Goal: Task Accomplishment & Management: Manage account settings

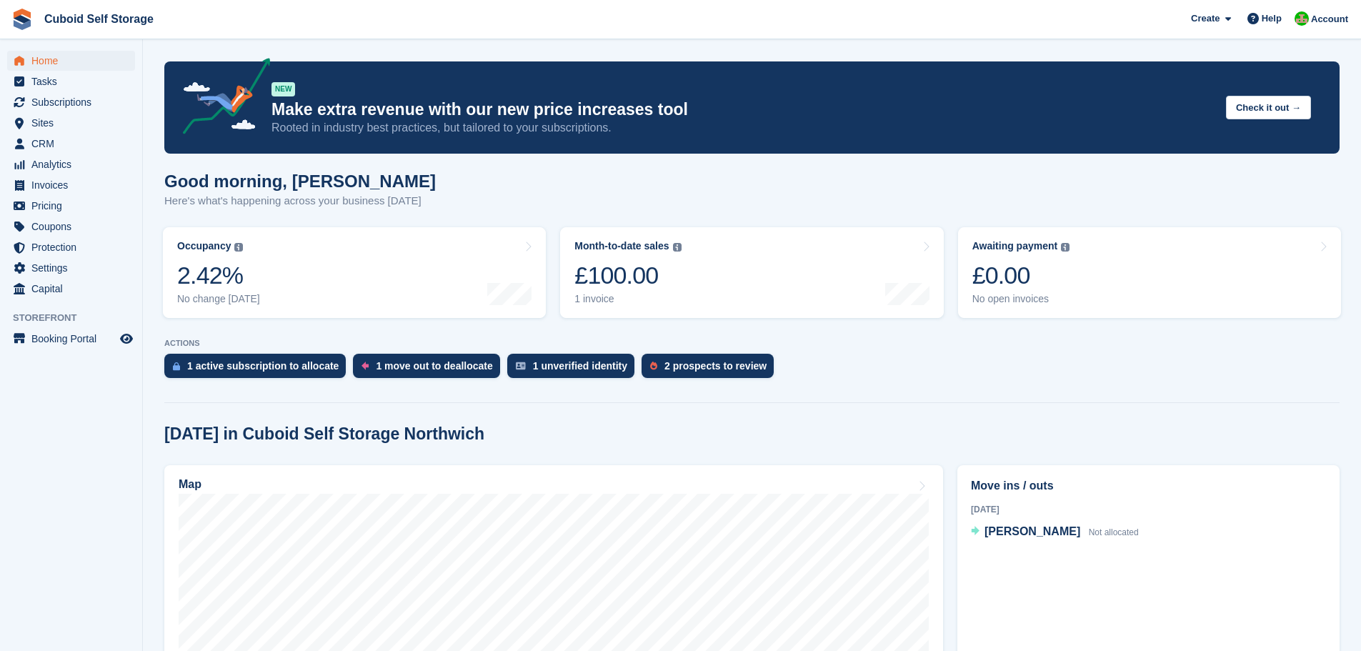
scroll to position [286, 0]
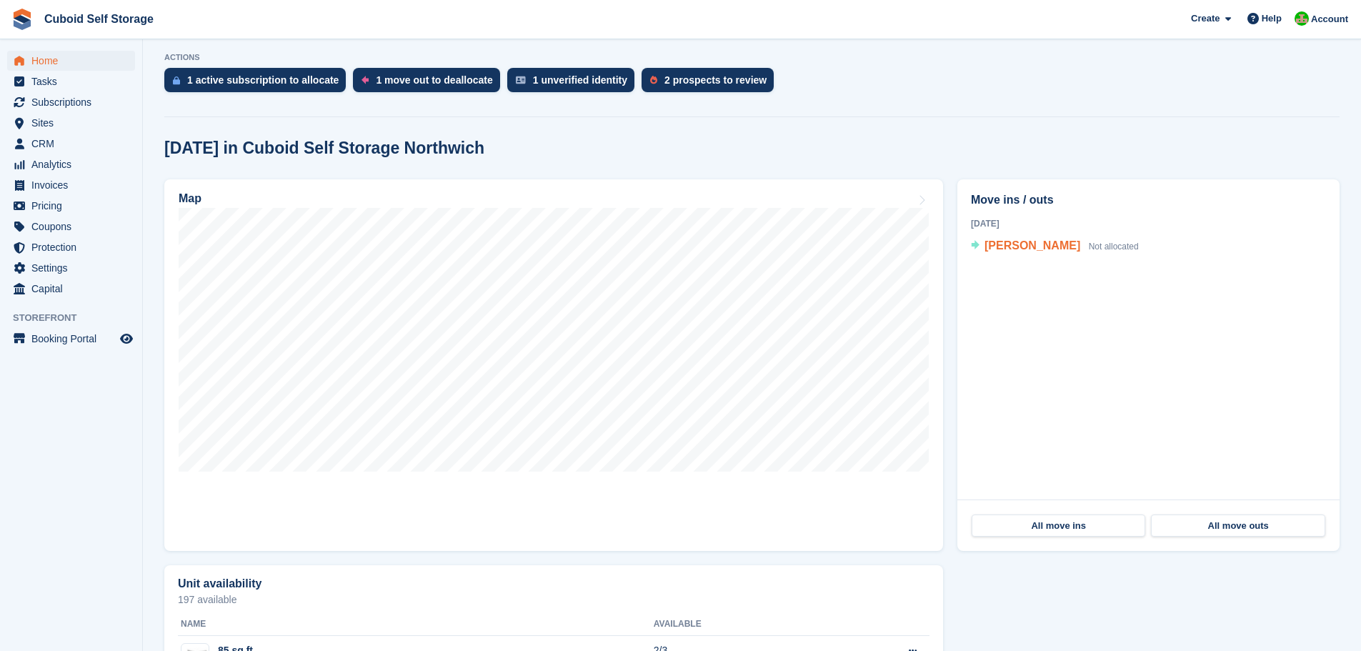
click at [1019, 245] on span "[PERSON_NAME]" at bounding box center [1033, 245] width 96 height 12
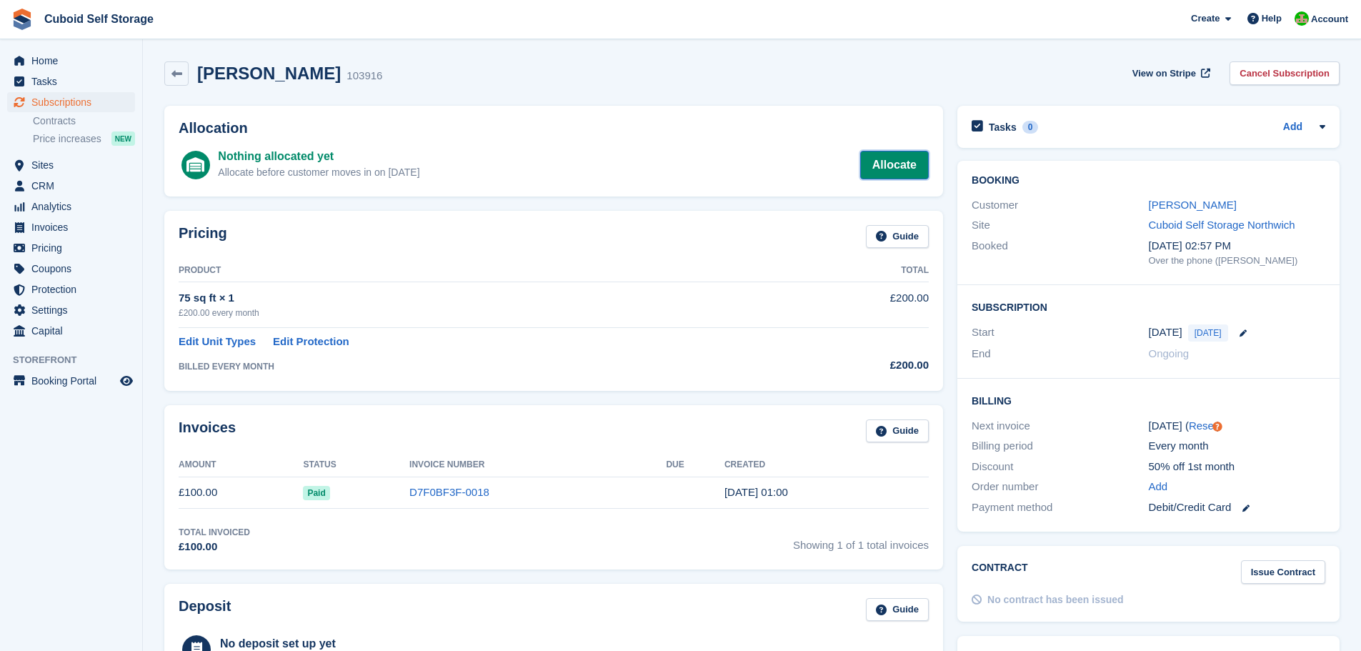
click at [895, 163] on link "Allocate" at bounding box center [894, 165] width 69 height 29
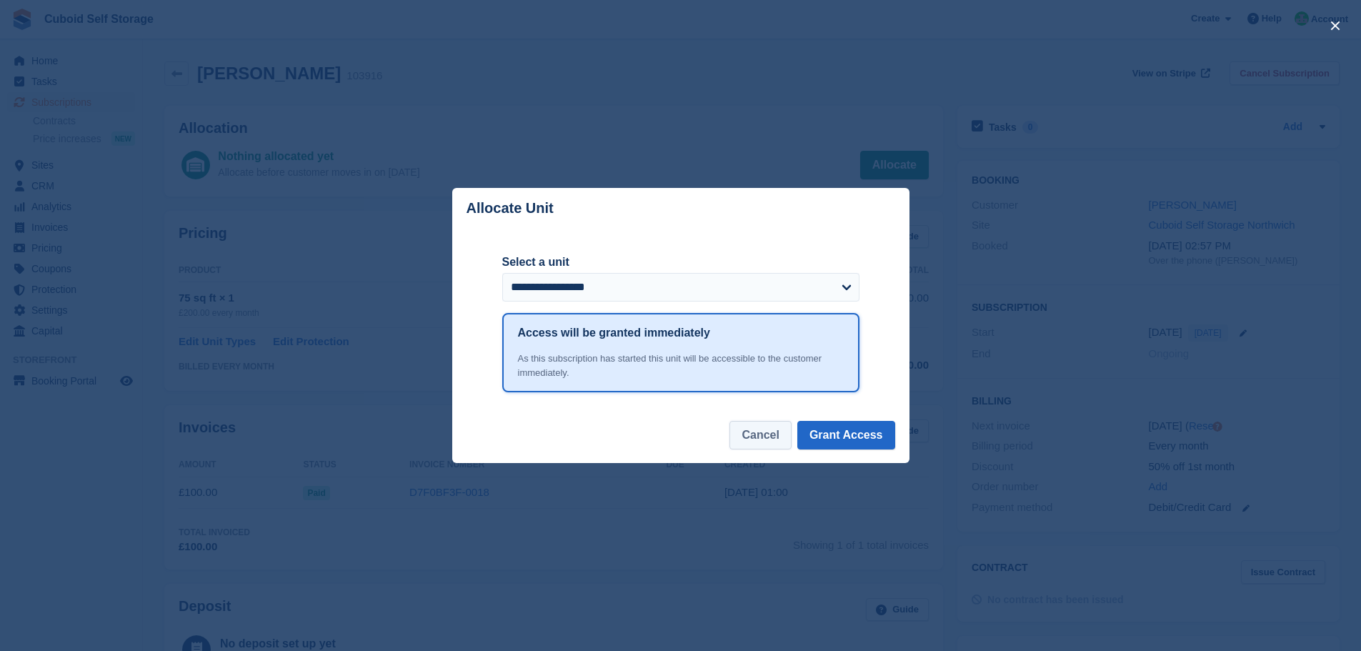
click at [780, 437] on button "Cancel" at bounding box center [760, 435] width 61 height 29
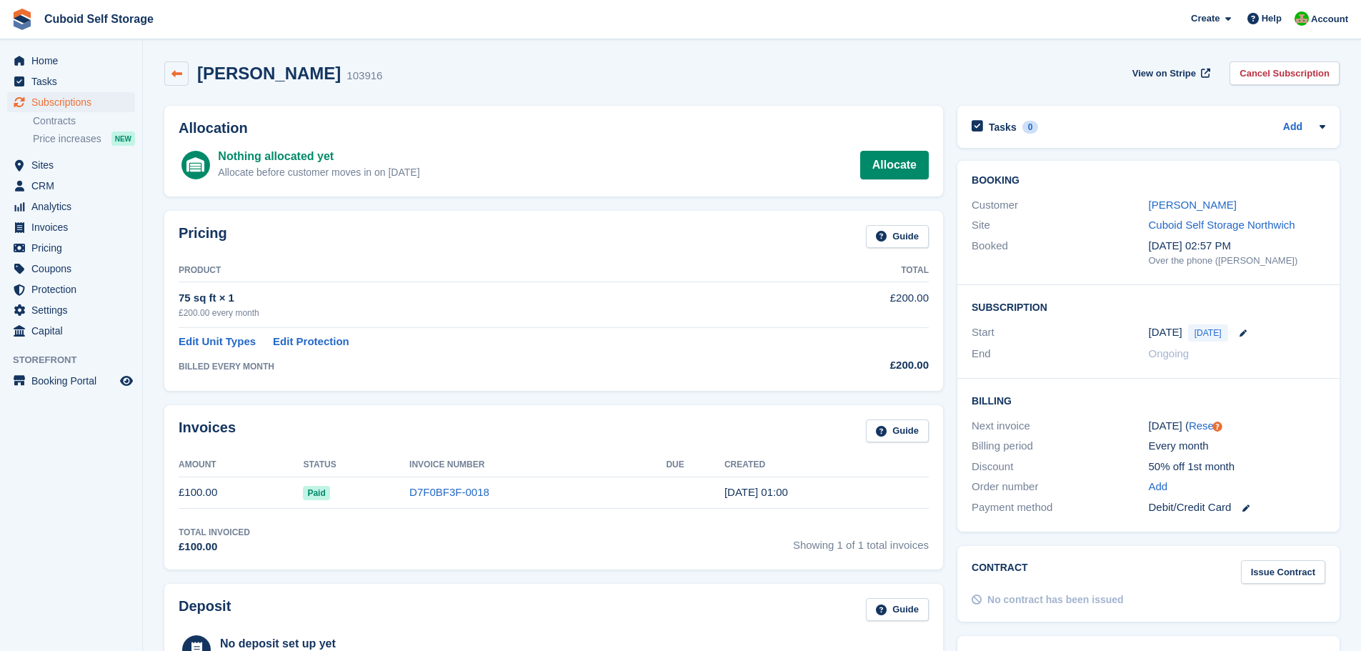
click at [172, 74] on icon at bounding box center [177, 74] width 11 height 11
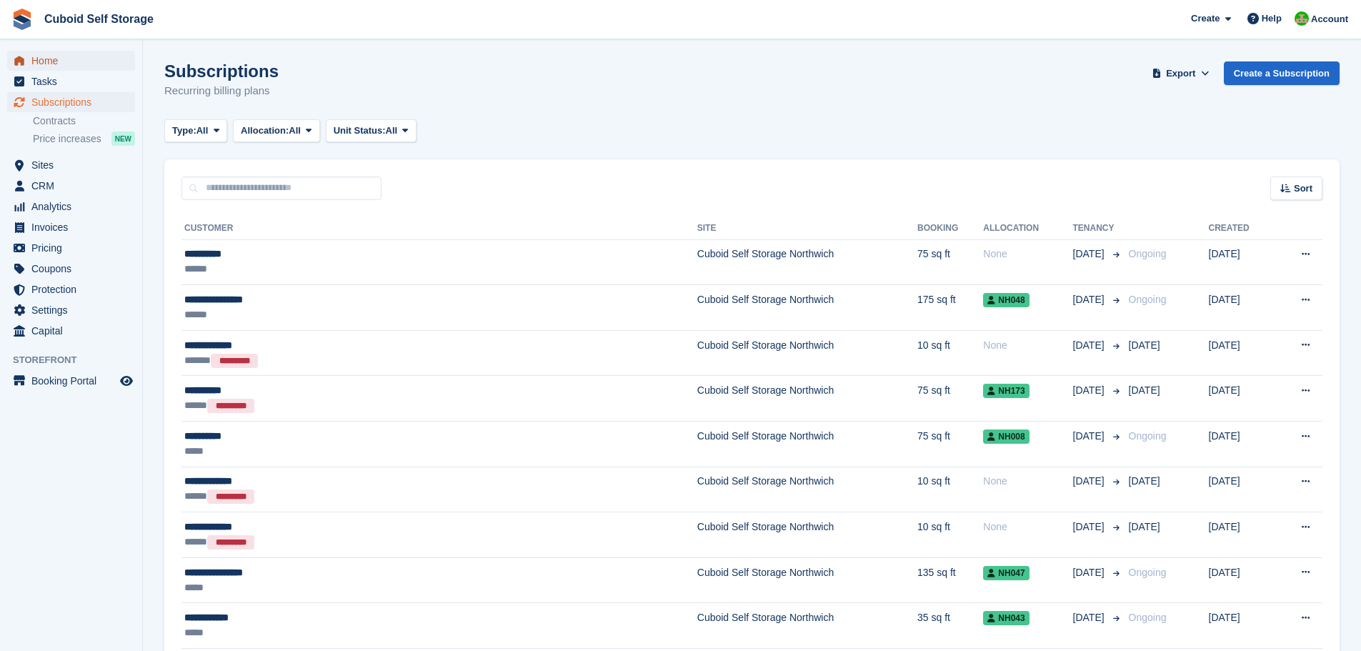
click at [42, 67] on span "Home" at bounding box center [74, 61] width 86 height 20
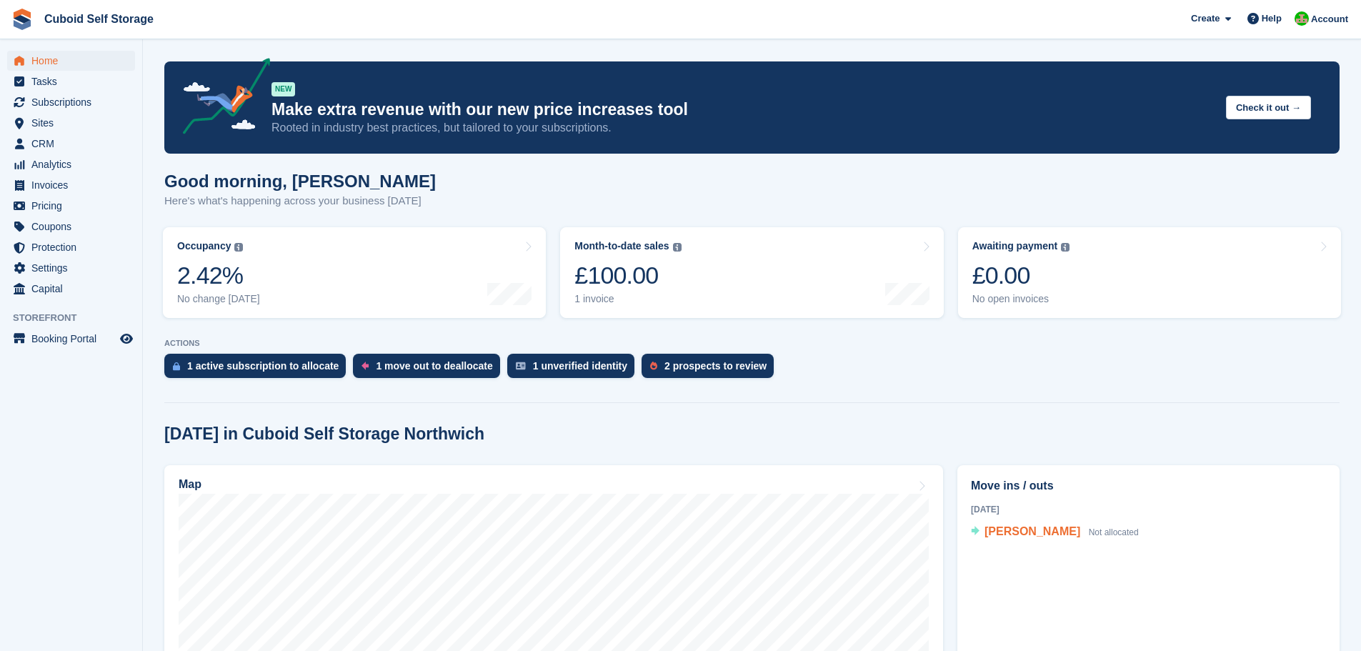
click at [1020, 536] on span "[PERSON_NAME]" at bounding box center [1033, 531] width 96 height 12
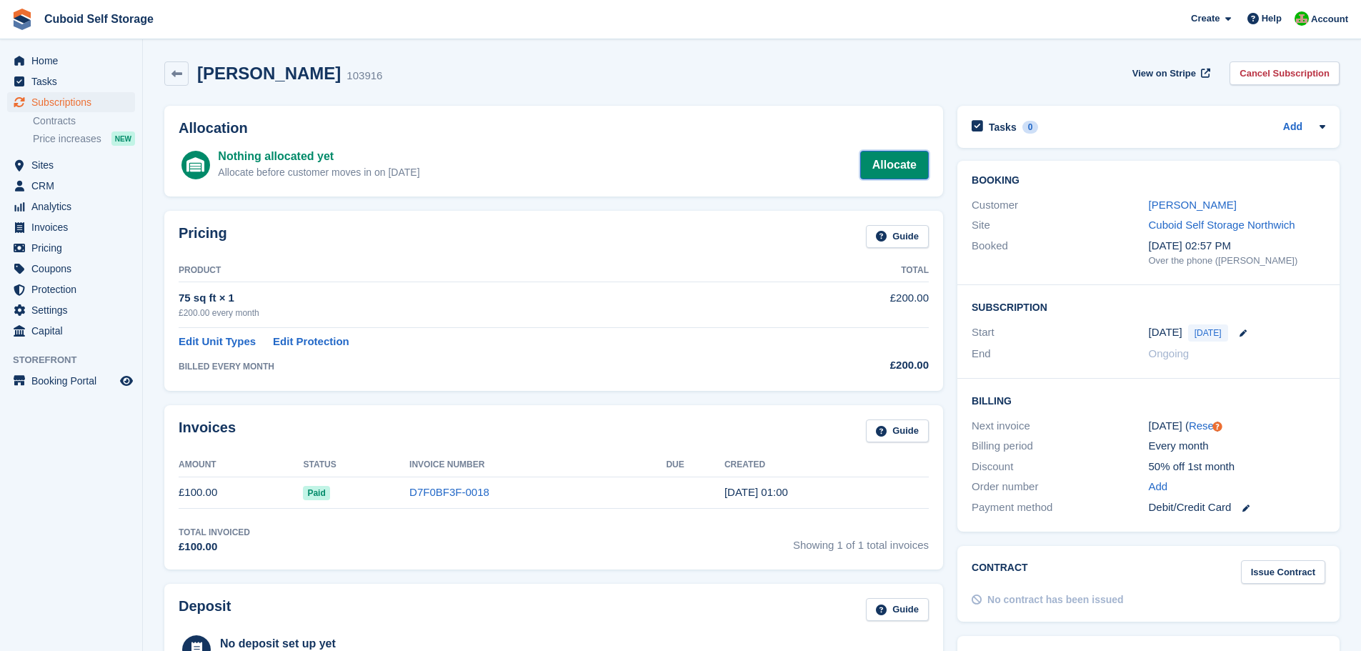
click at [903, 164] on link "Allocate" at bounding box center [894, 165] width 69 height 29
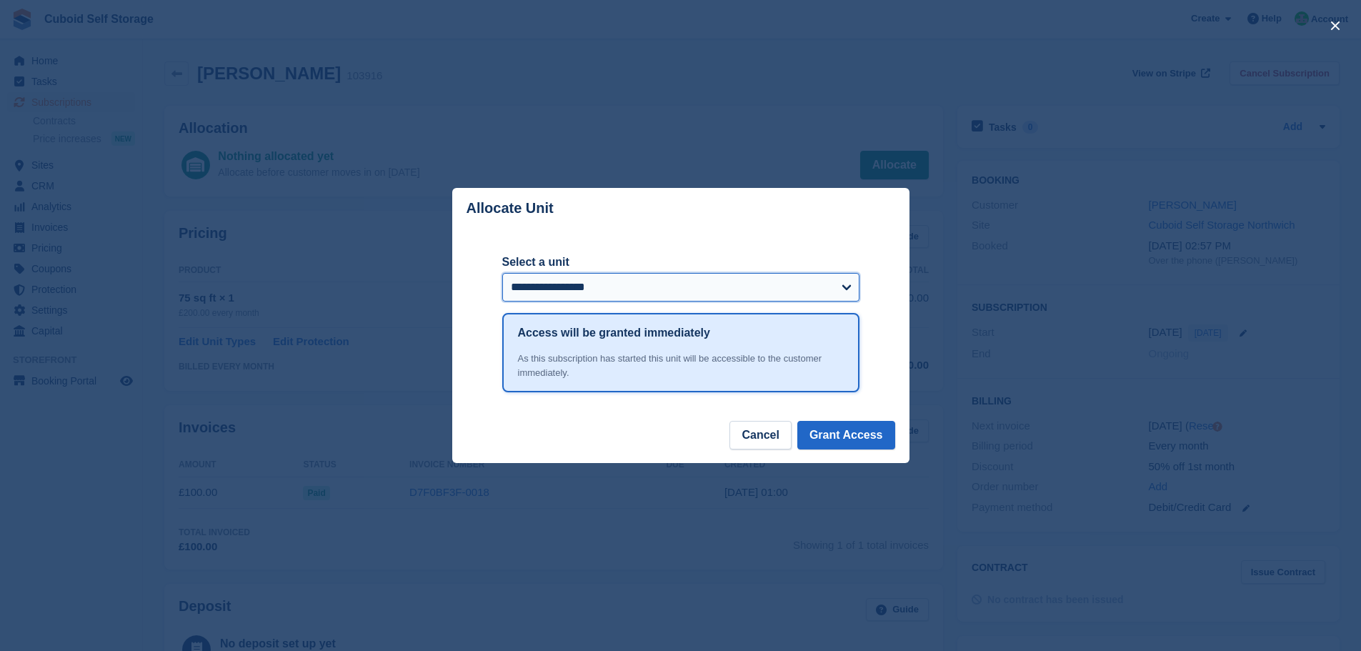
click at [847, 287] on select "**********" at bounding box center [680, 287] width 357 height 29
click at [772, 435] on button "Cancel" at bounding box center [760, 435] width 61 height 29
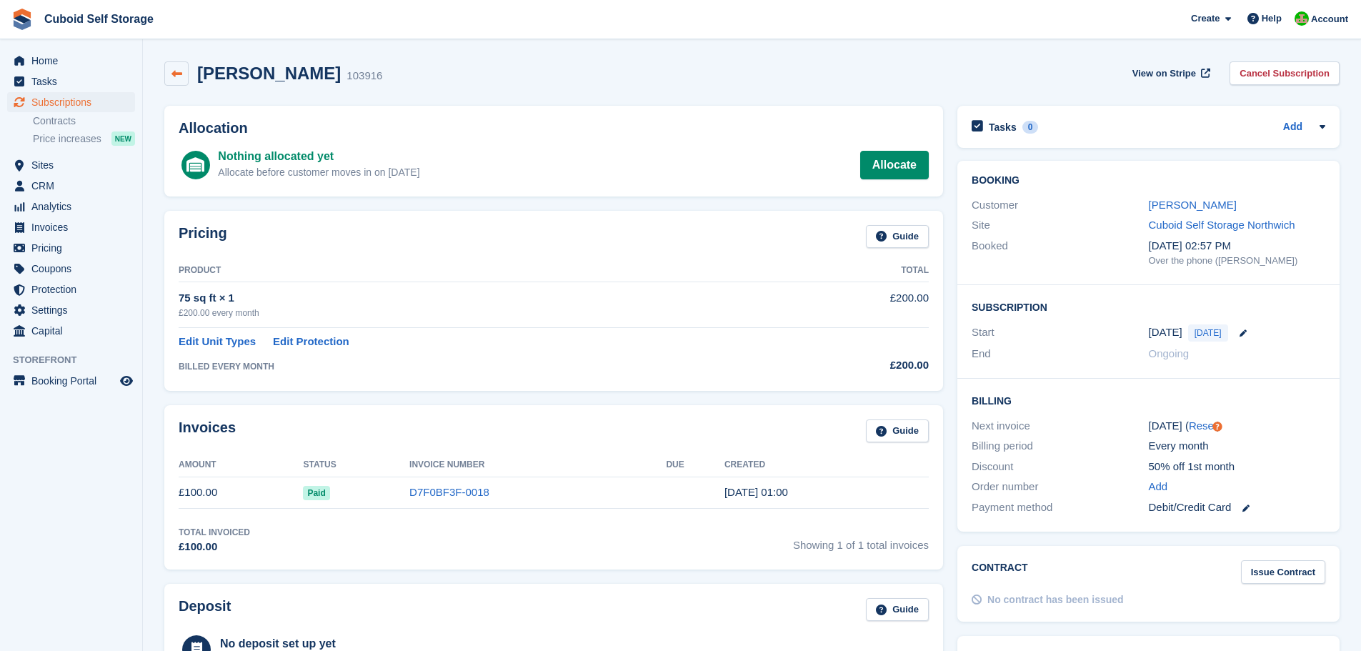
click at [179, 74] on icon at bounding box center [177, 74] width 11 height 11
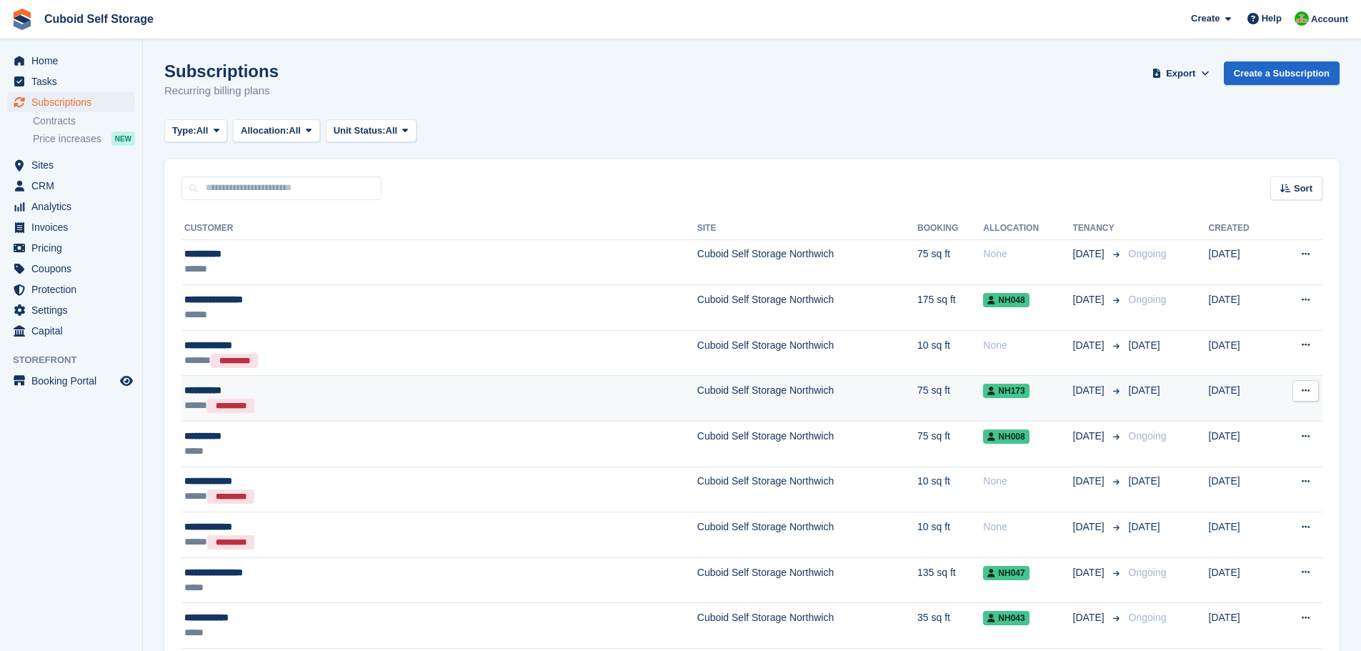
click at [1304, 392] on icon at bounding box center [1306, 390] width 8 height 9
click at [1239, 421] on p "View customer" at bounding box center [1250, 418] width 124 height 19
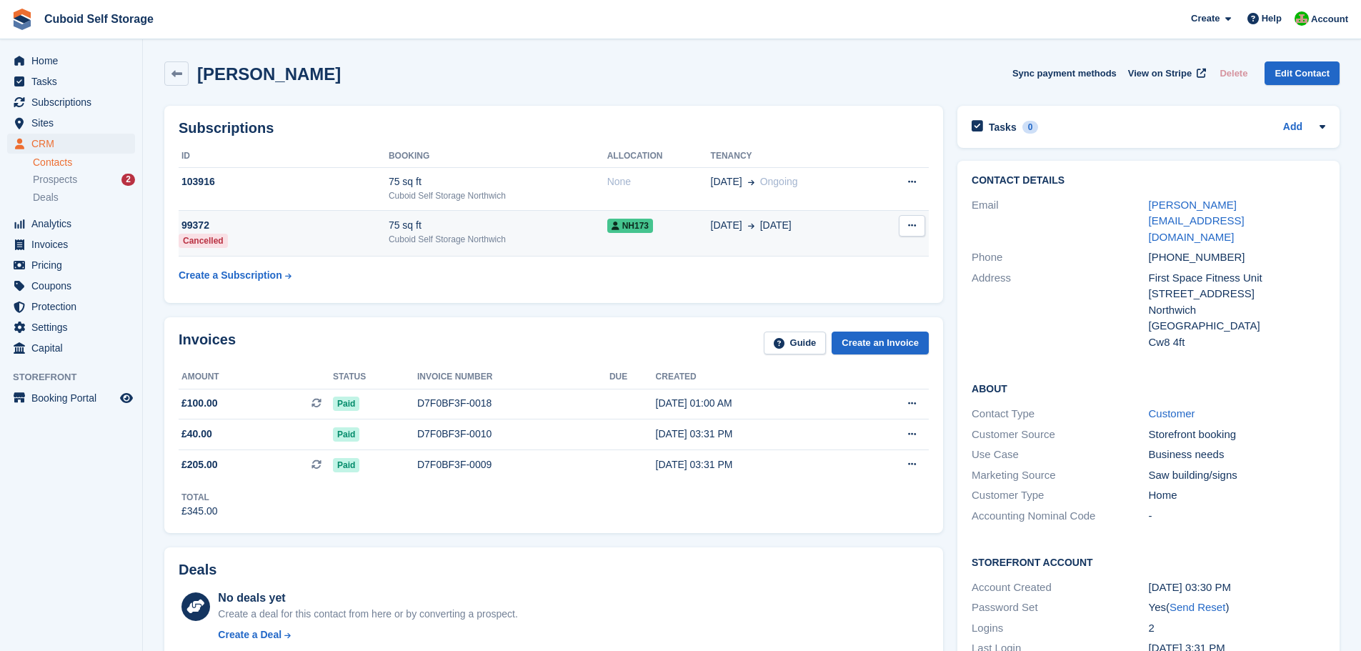
click at [910, 222] on icon at bounding box center [912, 225] width 8 height 9
click at [910, 229] on icon at bounding box center [912, 225] width 8 height 9
click at [42, 62] on span "Home" at bounding box center [74, 61] width 86 height 20
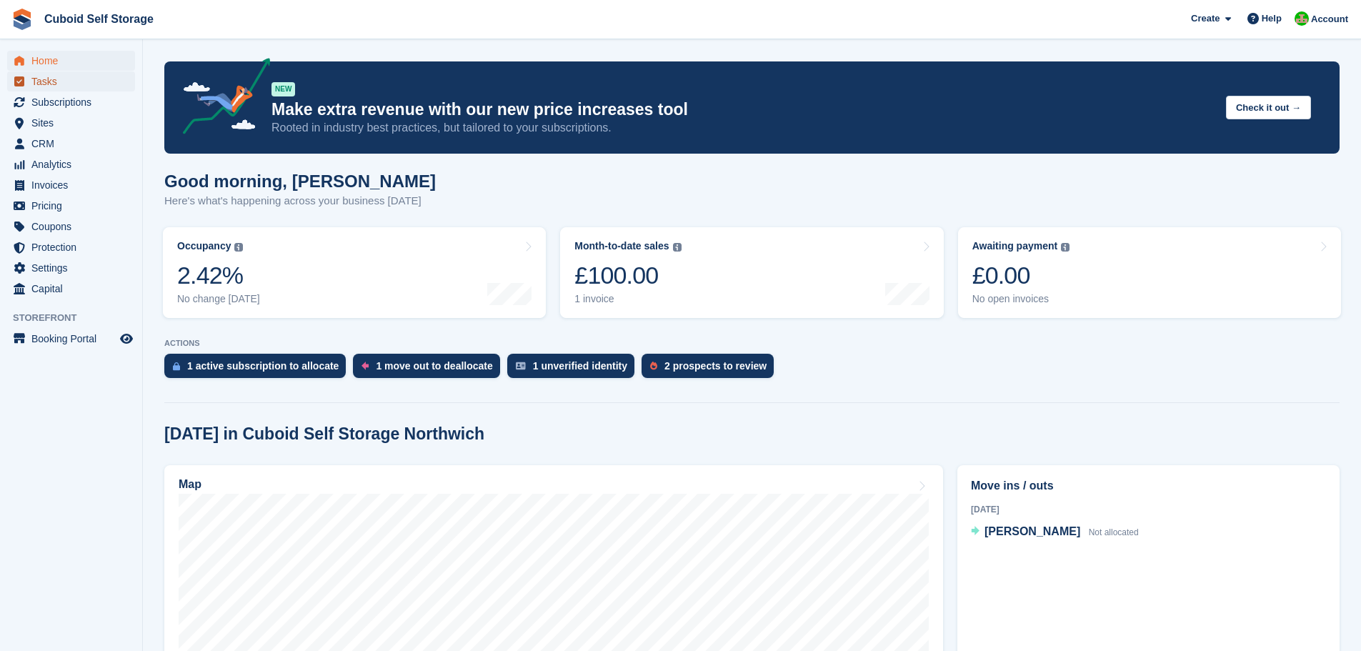
click at [44, 84] on span "Tasks" at bounding box center [74, 81] width 86 height 20
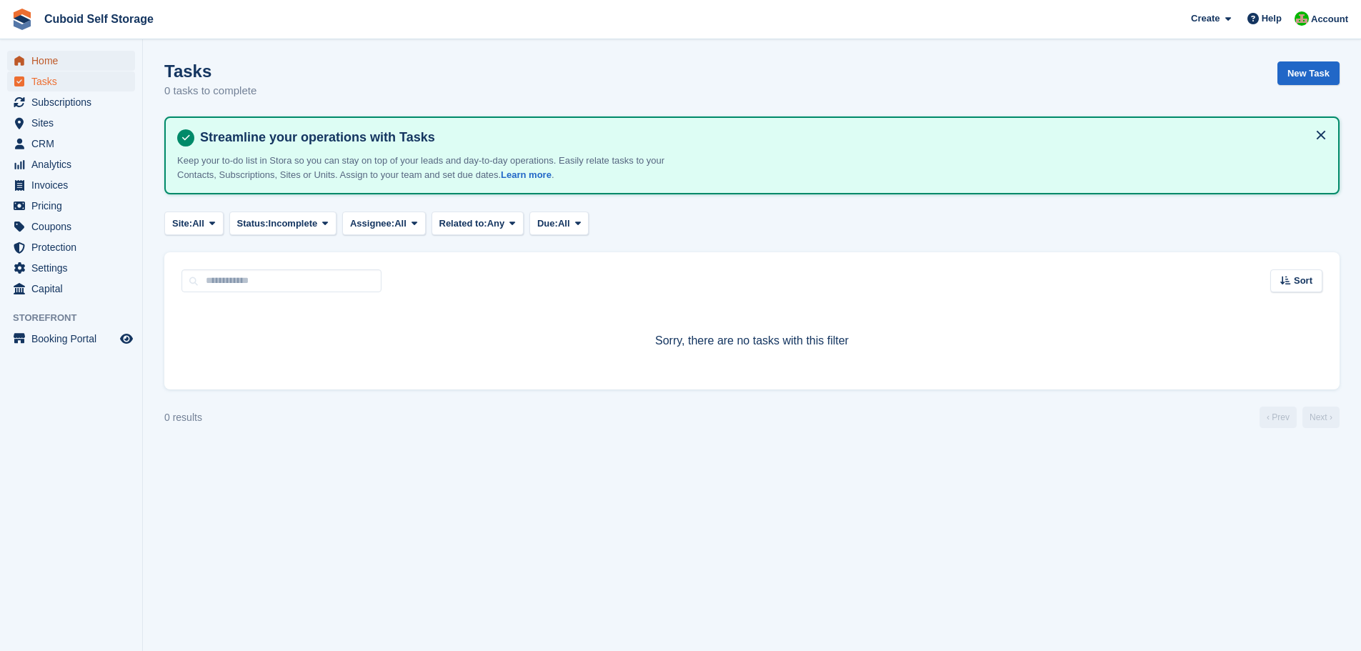
click at [42, 60] on span "Home" at bounding box center [74, 61] width 86 height 20
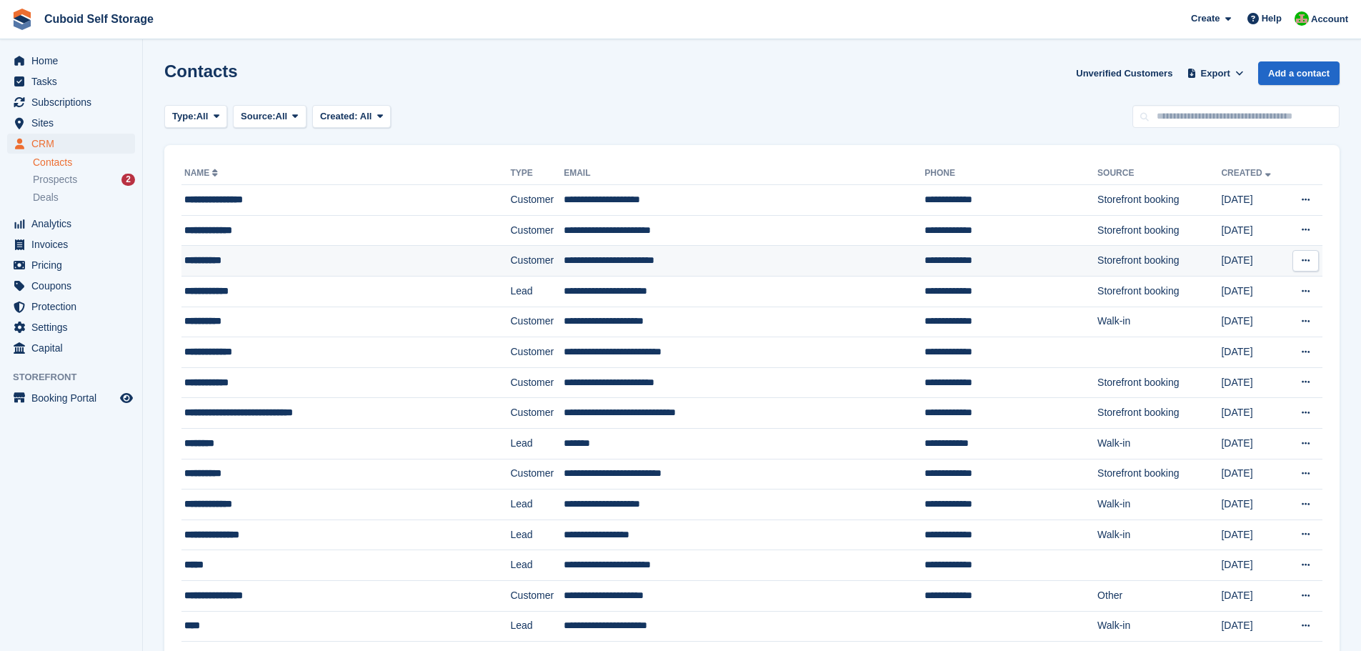
click at [1309, 263] on icon at bounding box center [1306, 260] width 8 height 9
click at [46, 126] on span "Sites" at bounding box center [74, 123] width 86 height 20
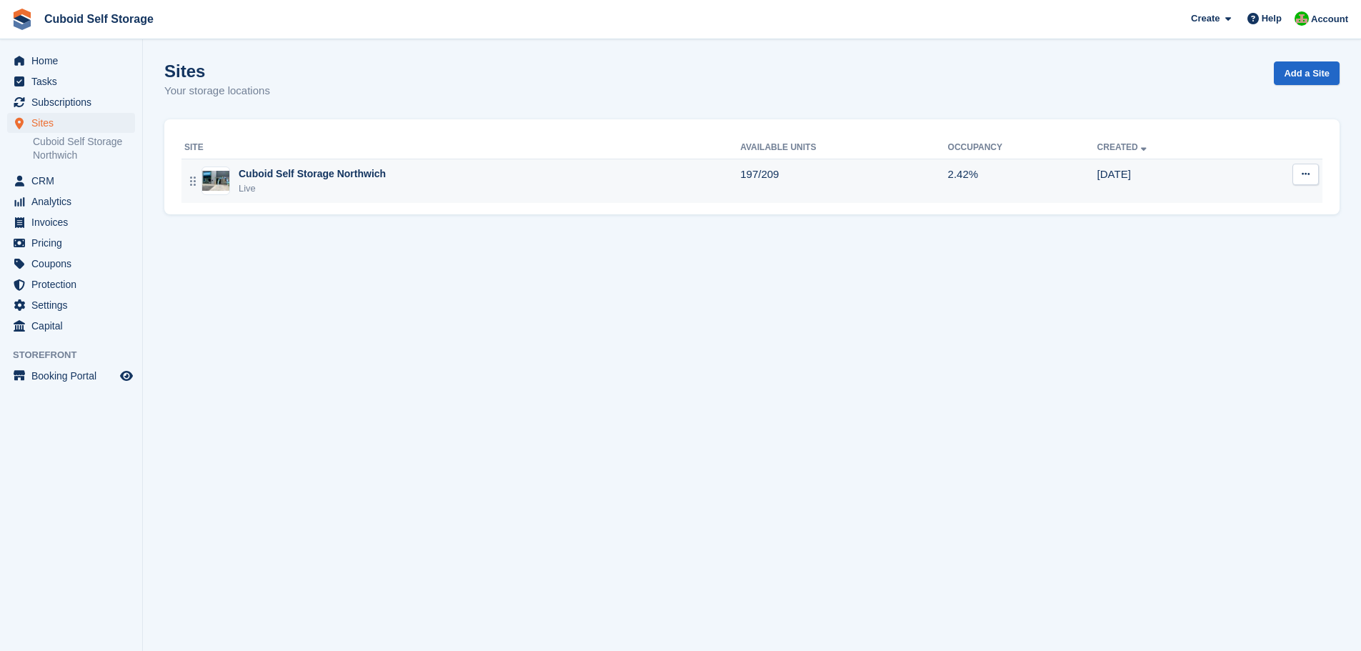
click at [378, 187] on div "Live" at bounding box center [312, 189] width 147 height 14
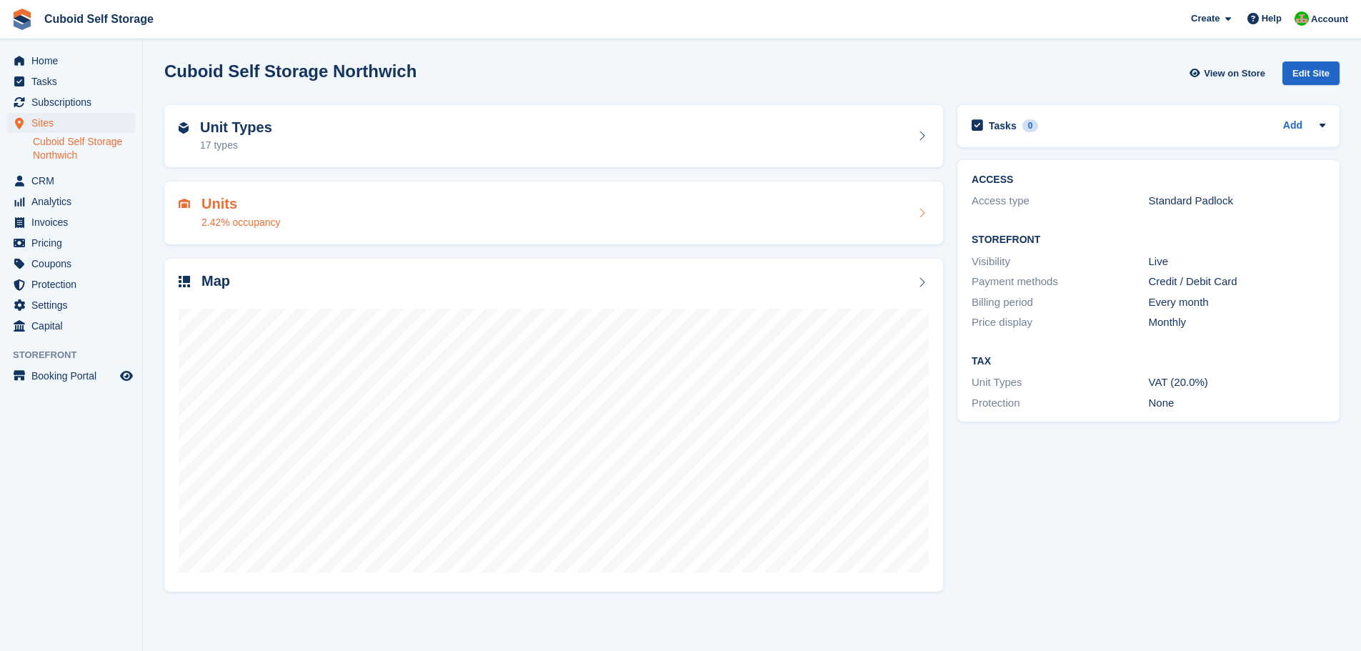
click at [915, 214] on icon at bounding box center [922, 212] width 14 height 11
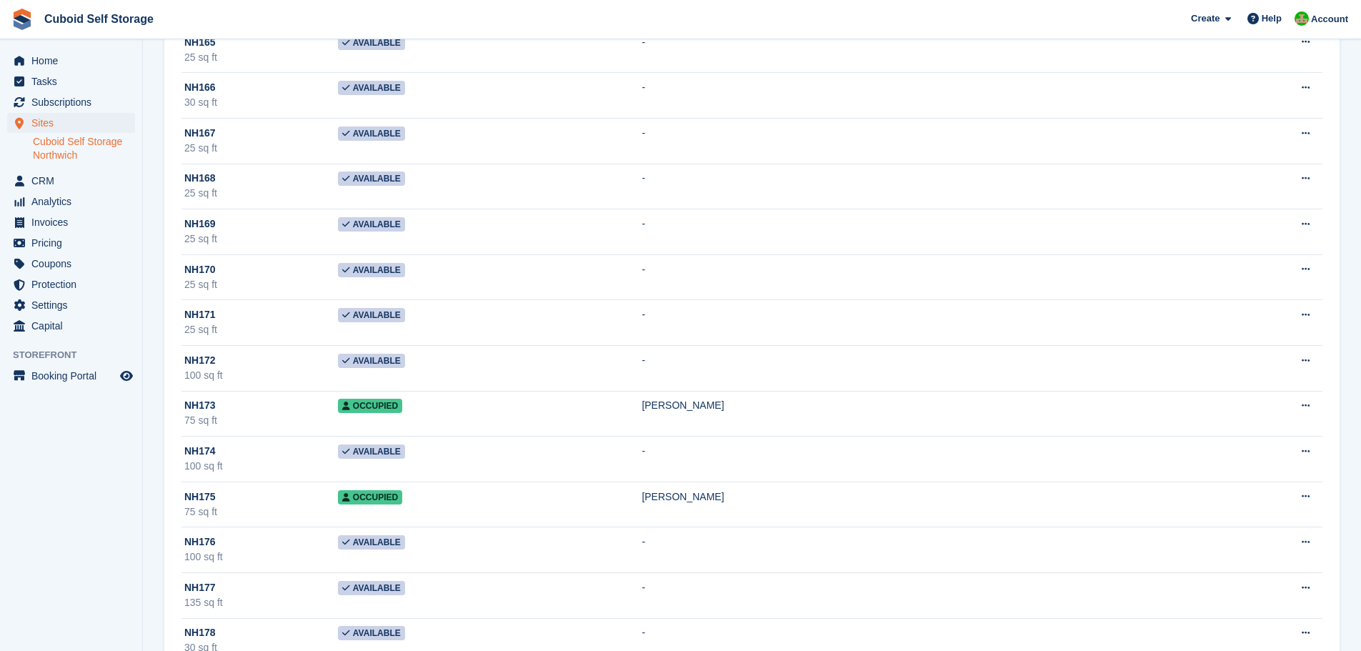
scroll to position [5360, 0]
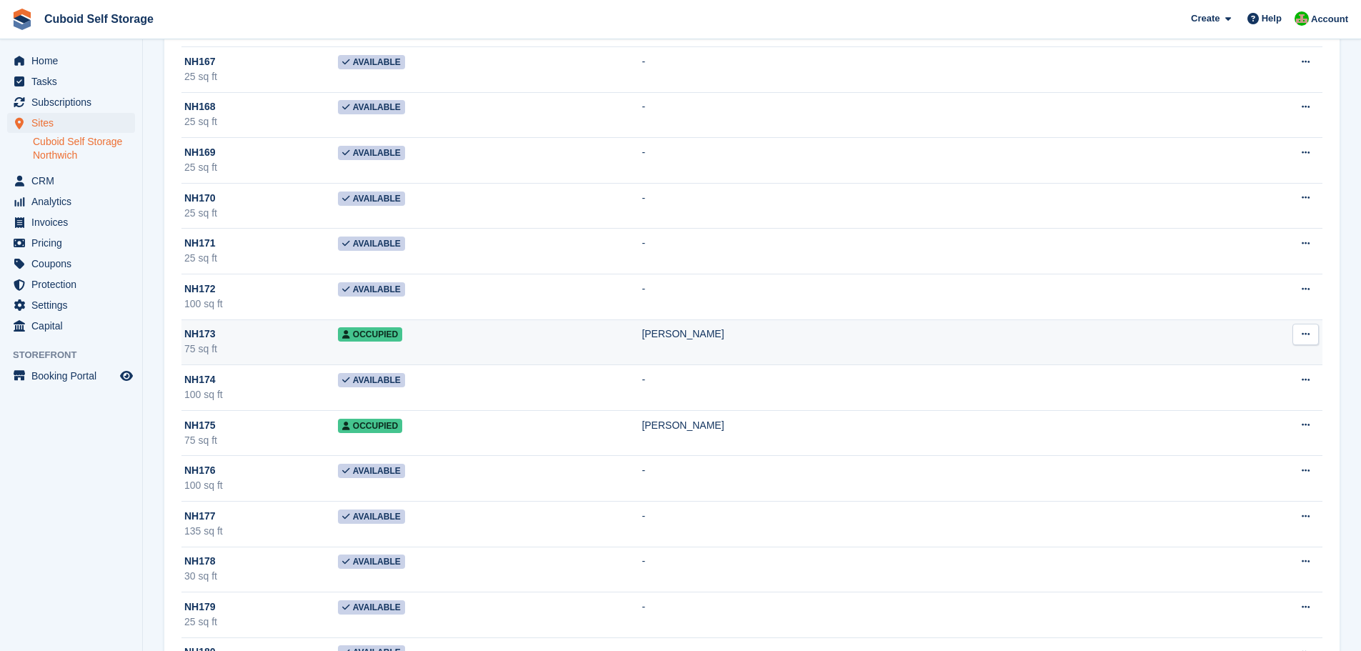
click at [1303, 333] on icon at bounding box center [1306, 333] width 8 height 9
click at [1221, 361] on p "Edit unit" at bounding box center [1250, 362] width 124 height 19
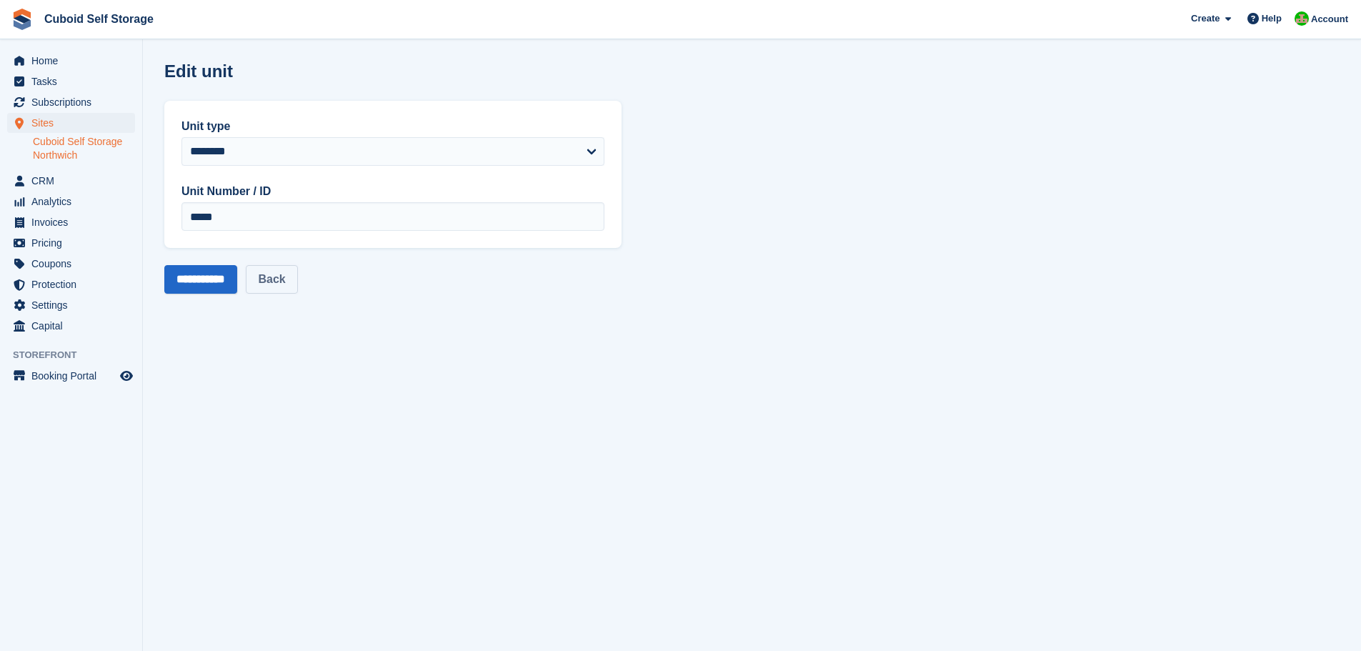
click at [289, 284] on link "Back" at bounding box center [271, 279] width 51 height 29
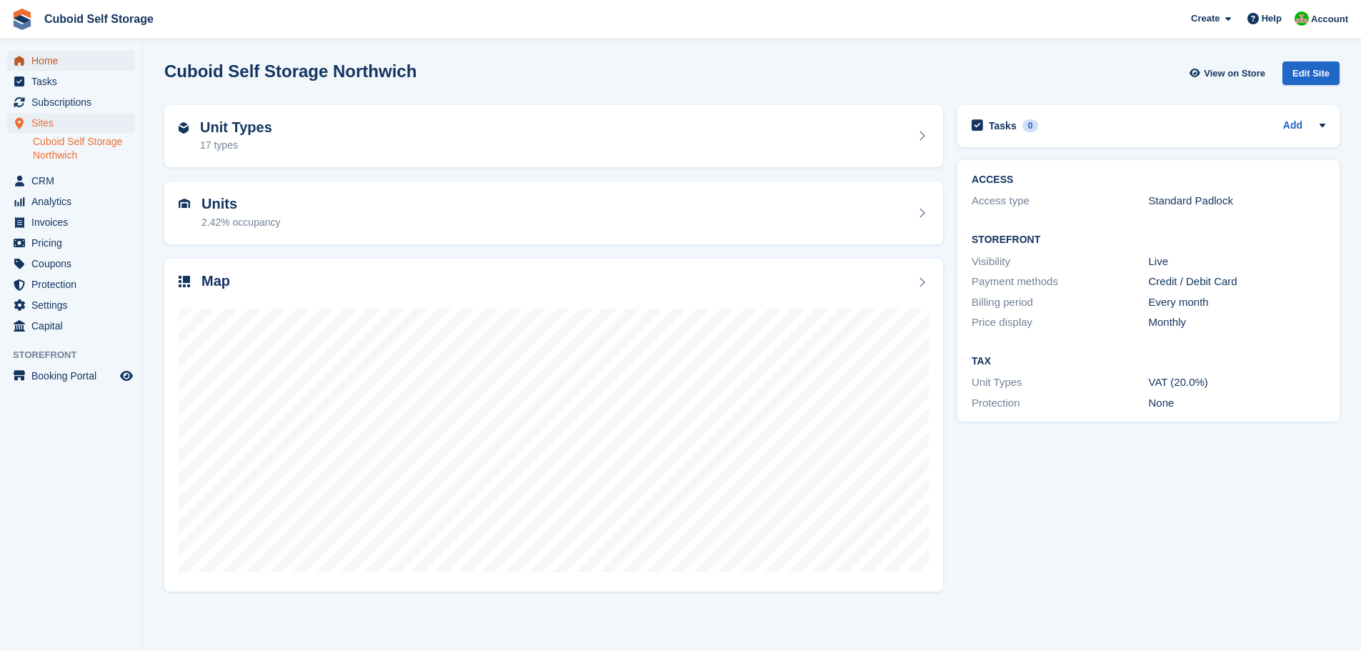
click at [40, 62] on span "Home" at bounding box center [74, 61] width 86 height 20
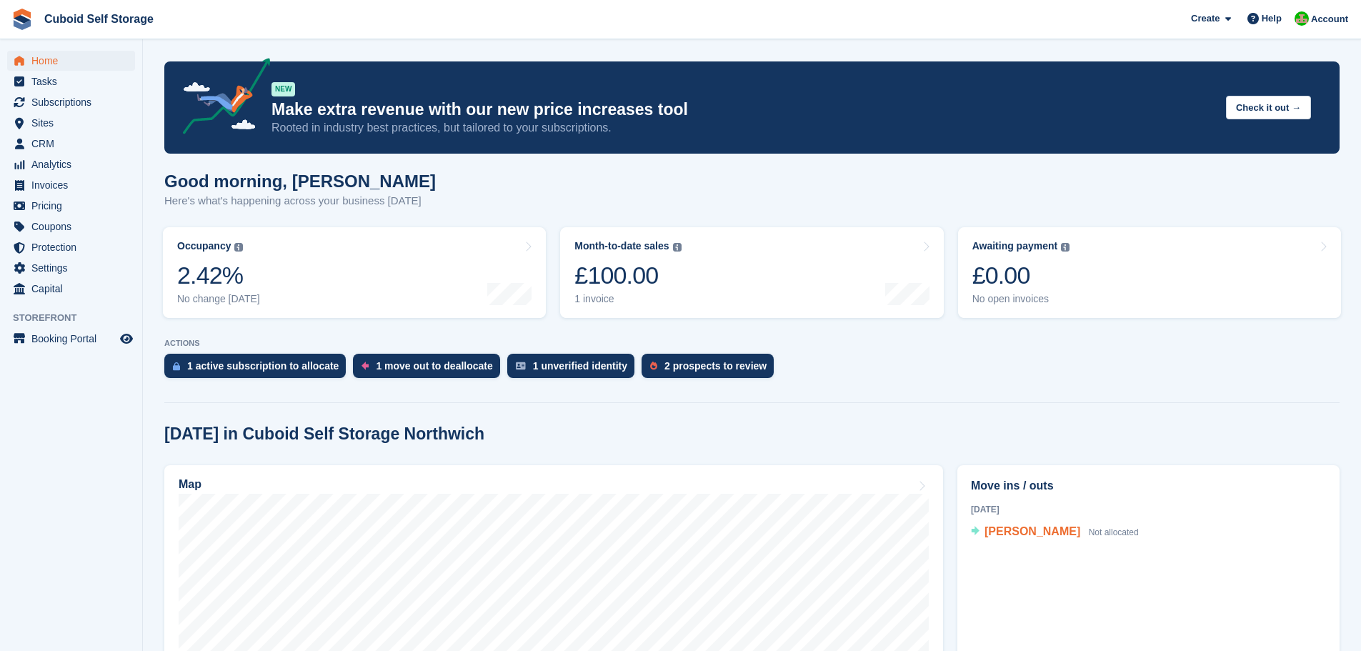
click at [1020, 537] on span "[PERSON_NAME]" at bounding box center [1033, 531] width 96 height 12
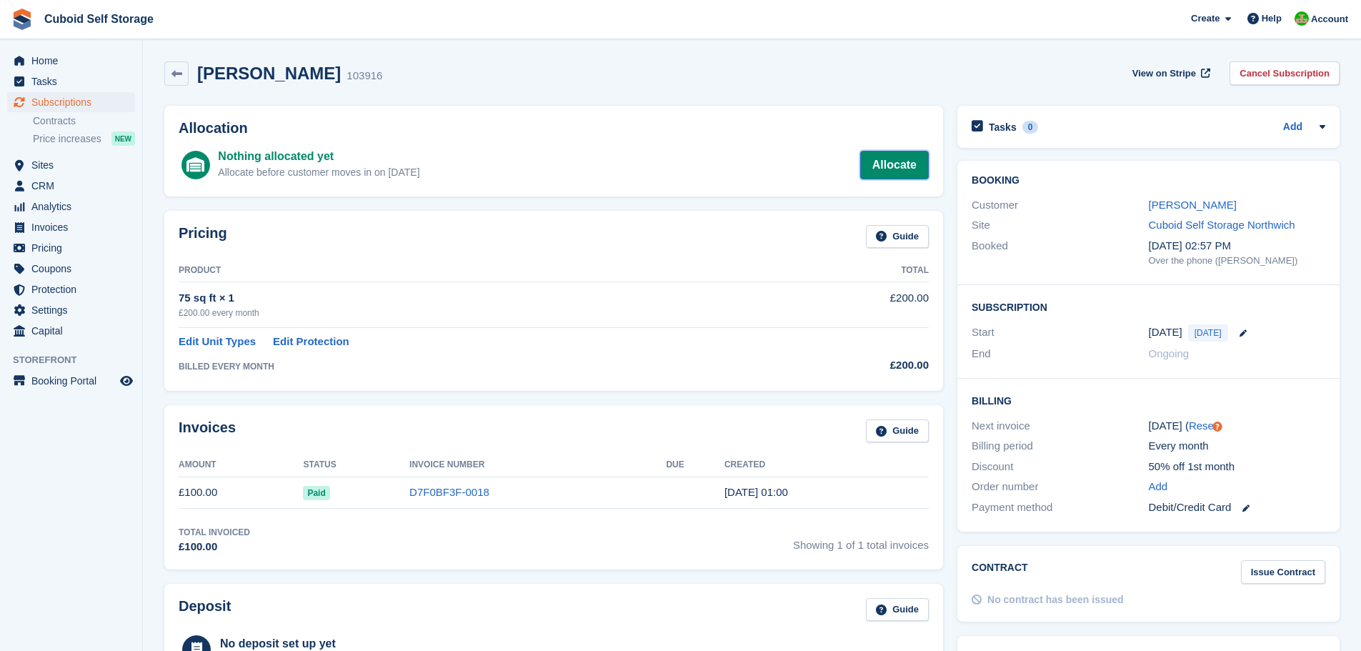
click at [892, 165] on link "Allocate" at bounding box center [894, 165] width 69 height 29
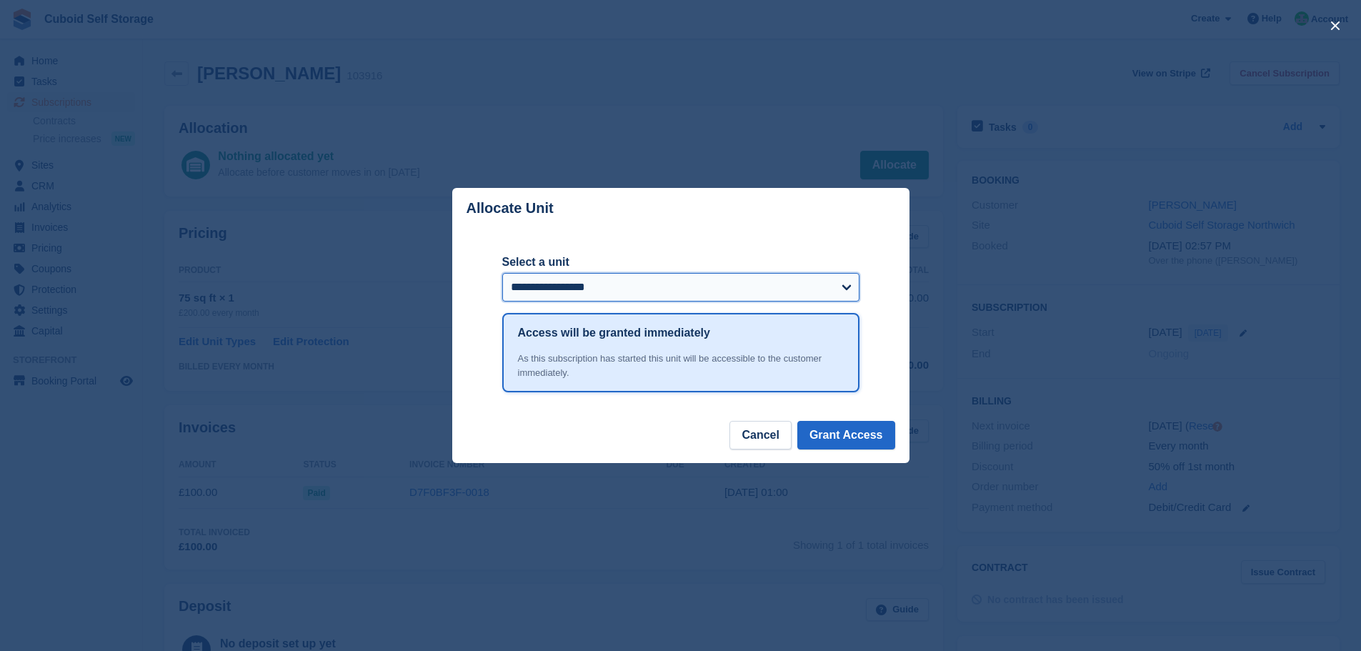
click at [843, 287] on select "**********" at bounding box center [680, 287] width 357 height 29
click at [790, 434] on button "Cancel" at bounding box center [760, 435] width 61 height 29
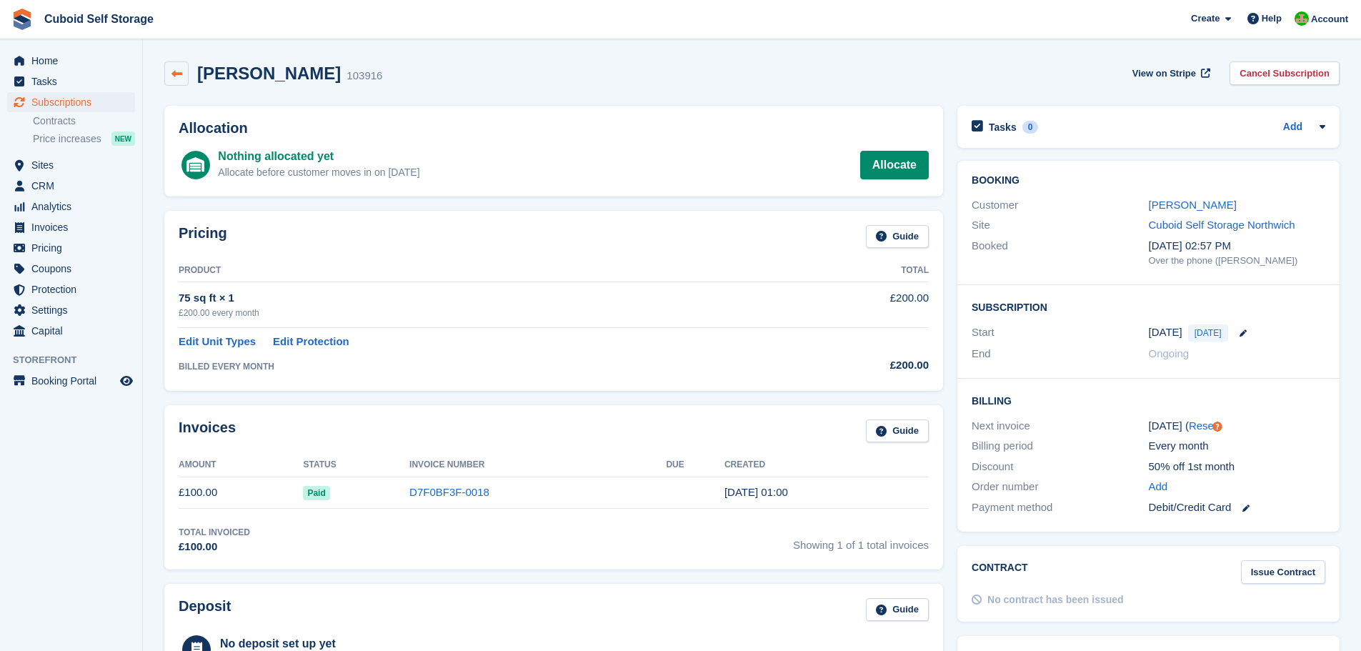
click at [179, 76] on icon at bounding box center [177, 74] width 11 height 11
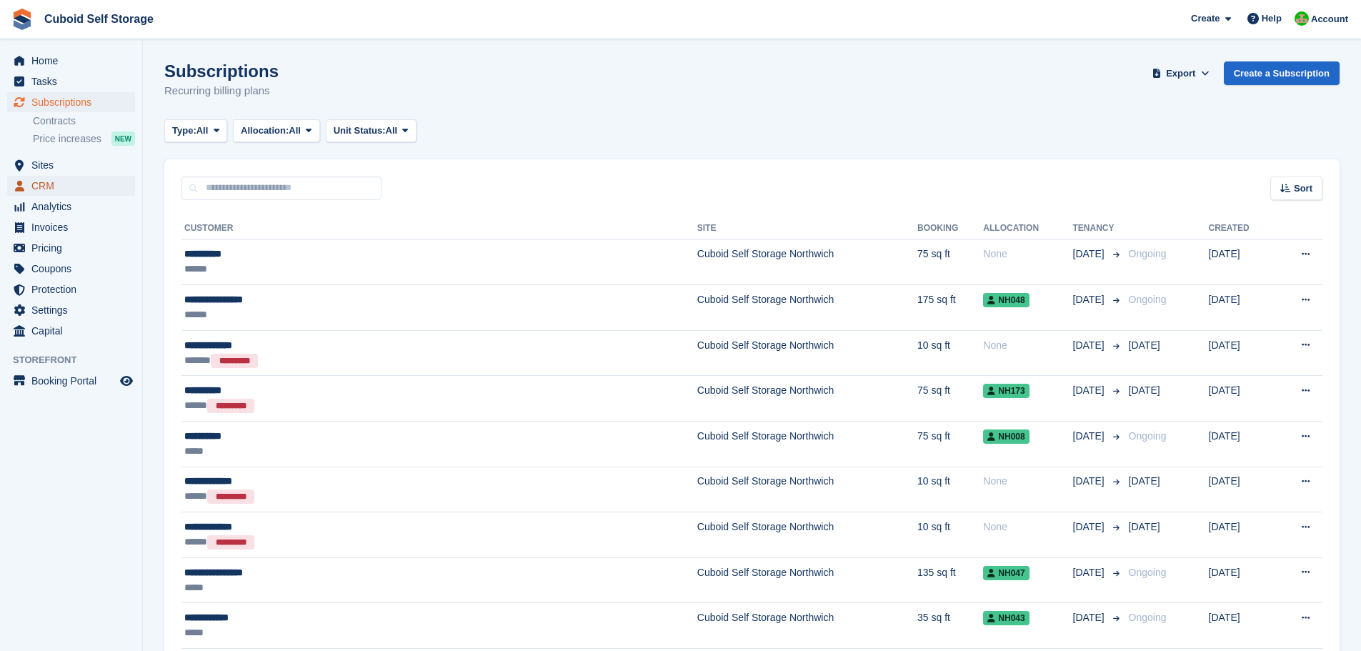
click at [41, 187] on span "CRM" at bounding box center [74, 186] width 86 height 20
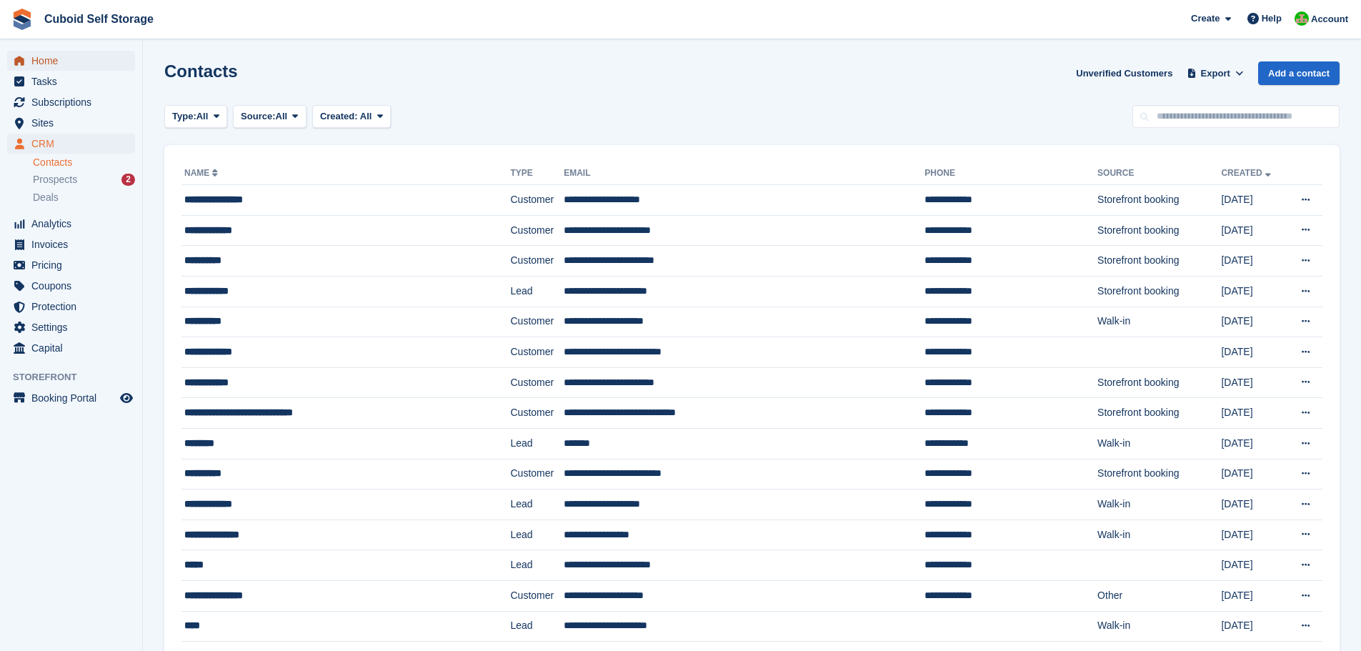
click at [46, 62] on span "Home" at bounding box center [74, 61] width 86 height 20
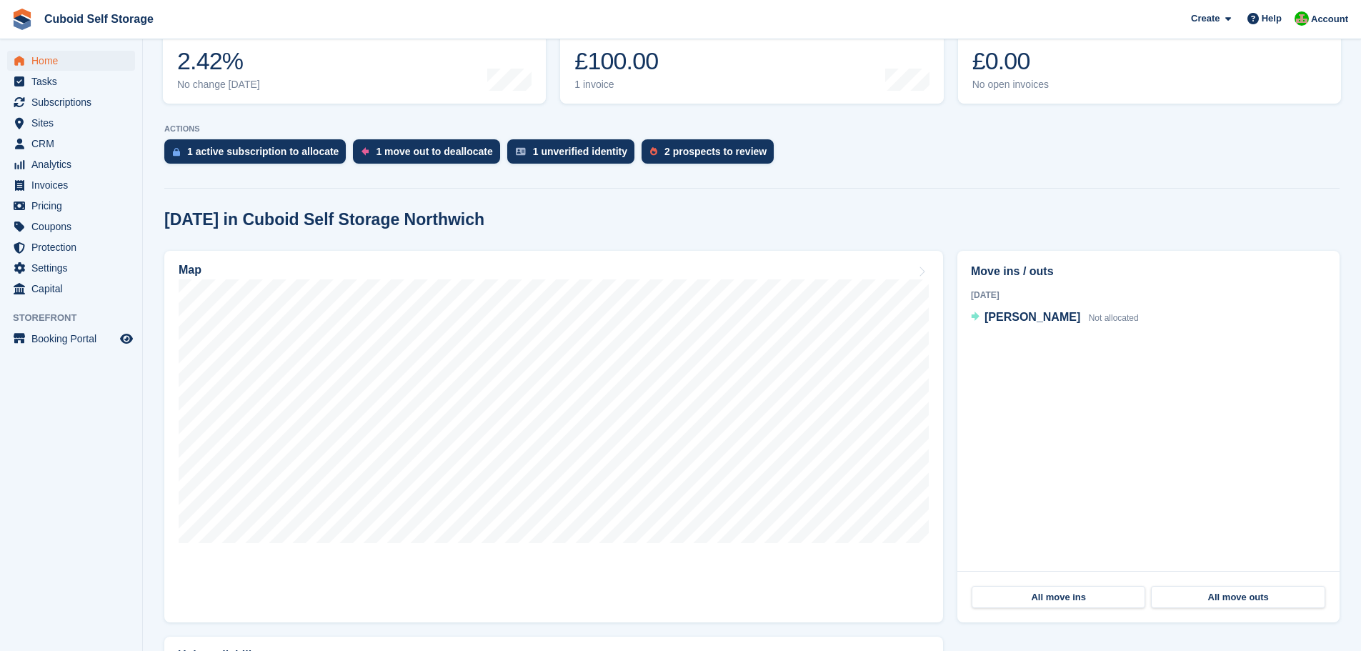
scroll to position [286, 0]
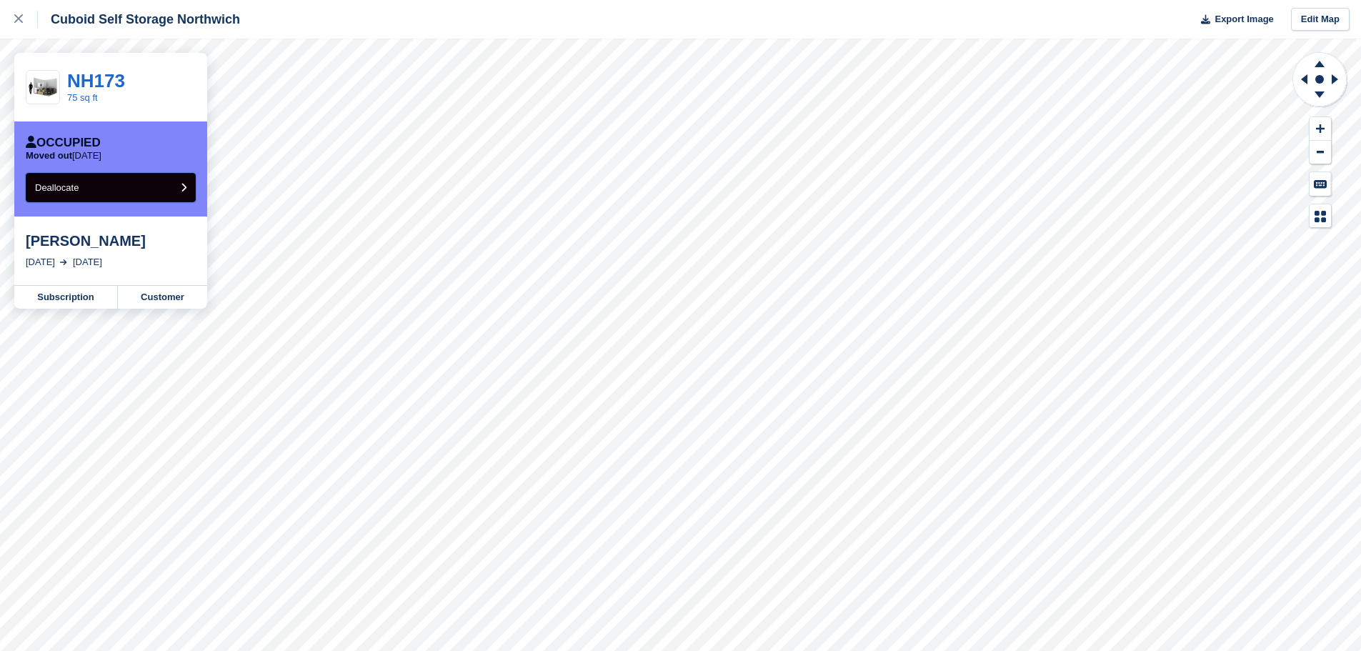
click at [179, 189] on button "Deallocate" at bounding box center [111, 187] width 170 height 29
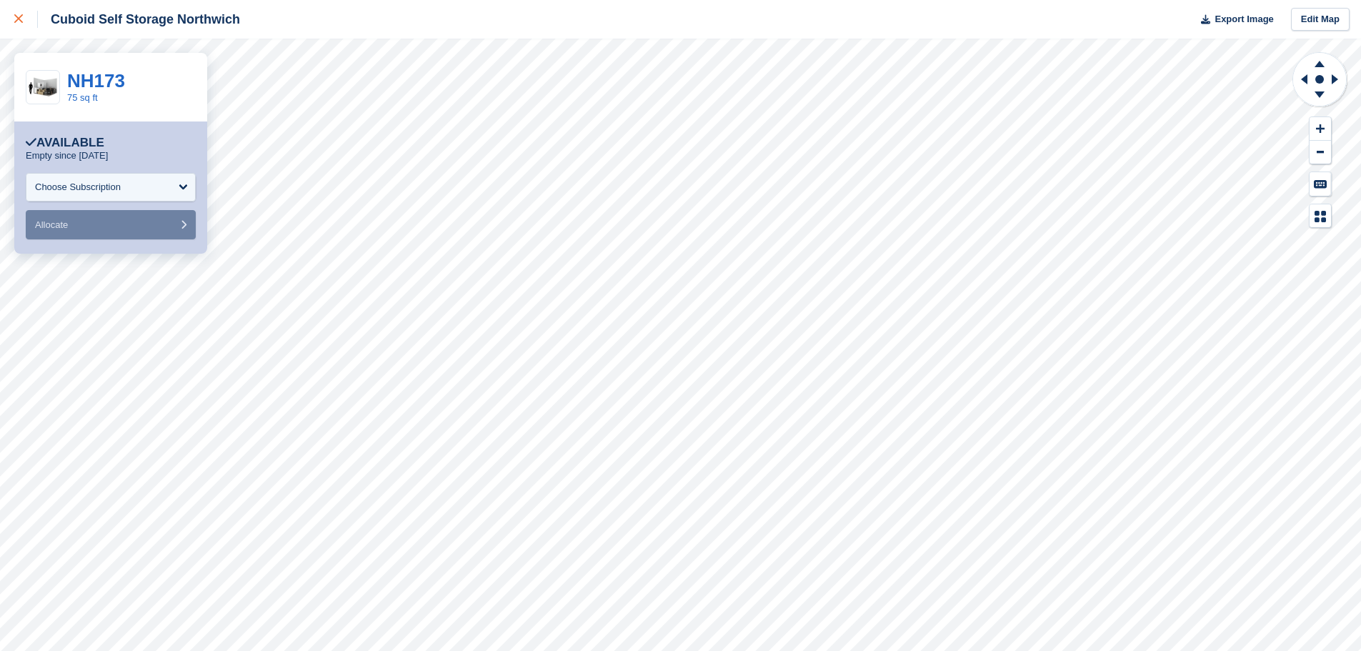
click at [16, 16] on icon at bounding box center [18, 18] width 9 height 9
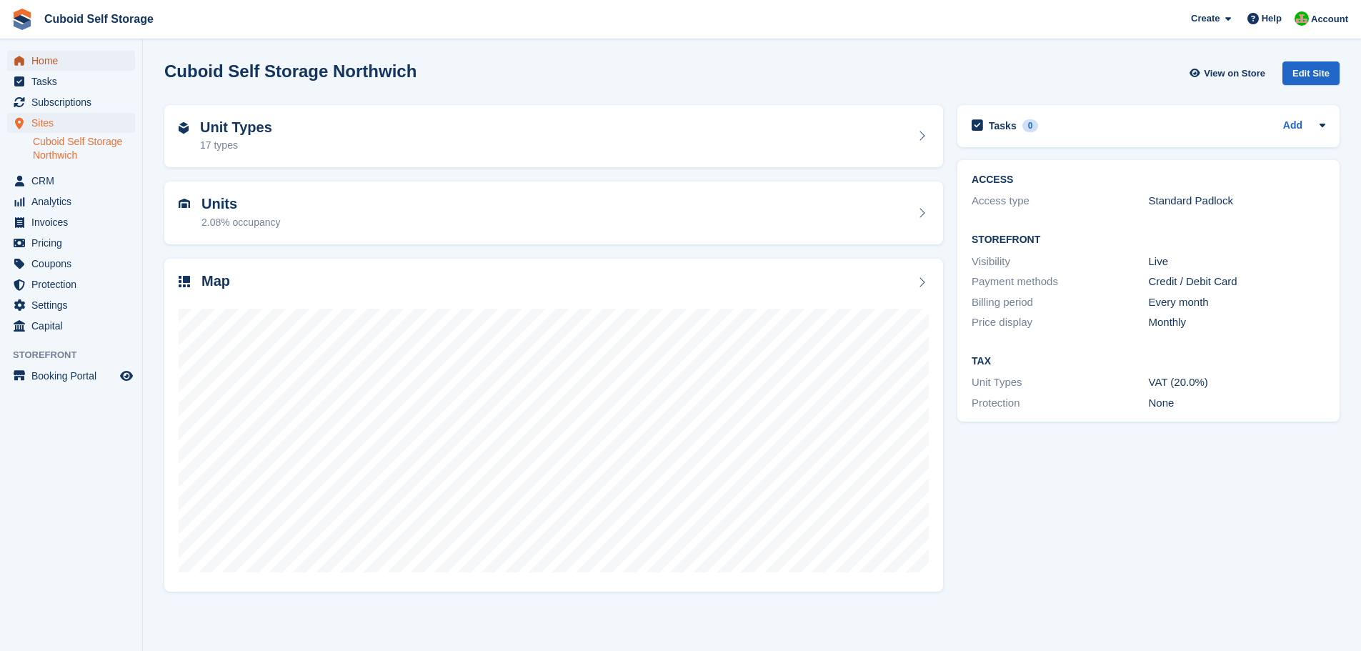
click at [46, 66] on span "Home" at bounding box center [74, 61] width 86 height 20
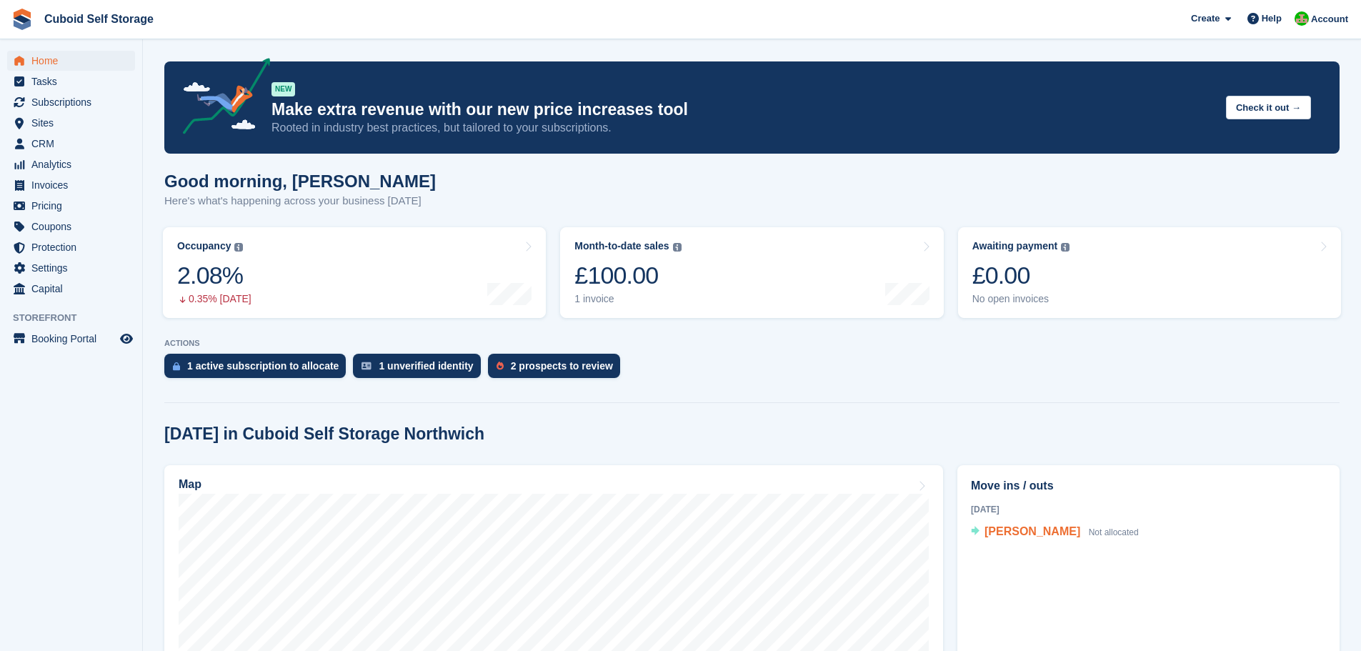
click at [1032, 532] on span "[PERSON_NAME]" at bounding box center [1033, 531] width 96 height 12
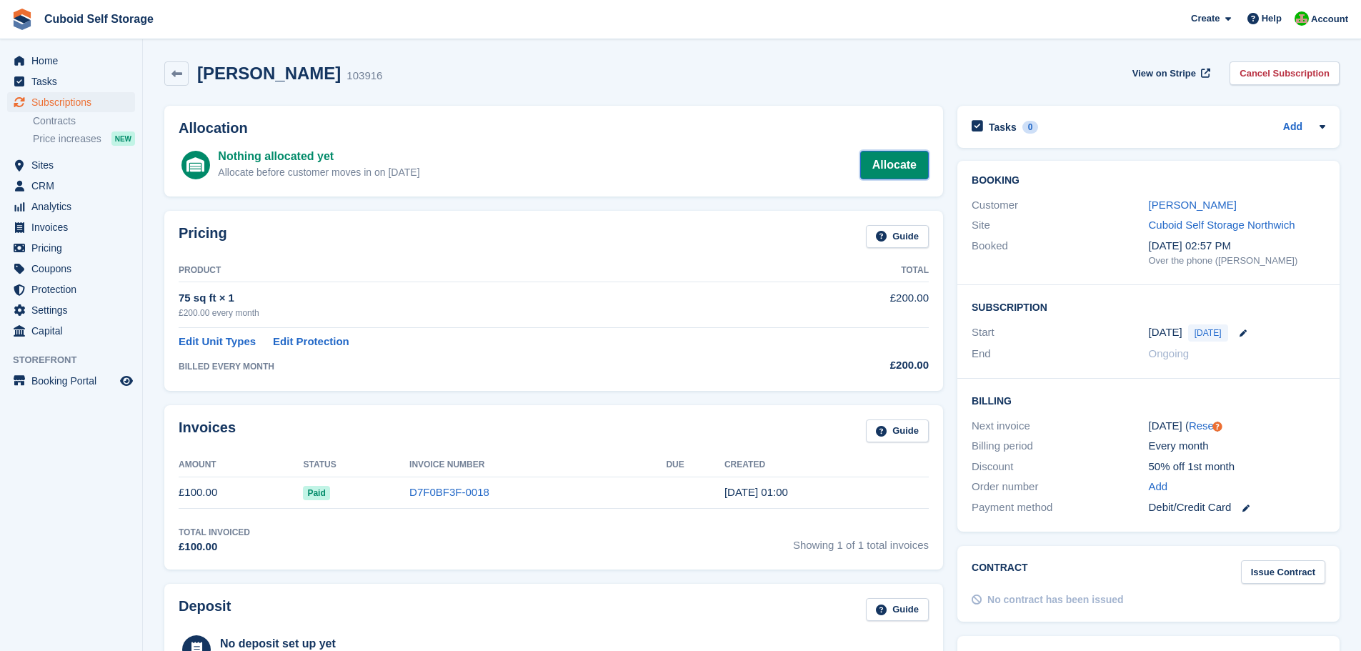
click at [904, 162] on link "Allocate" at bounding box center [894, 165] width 69 height 29
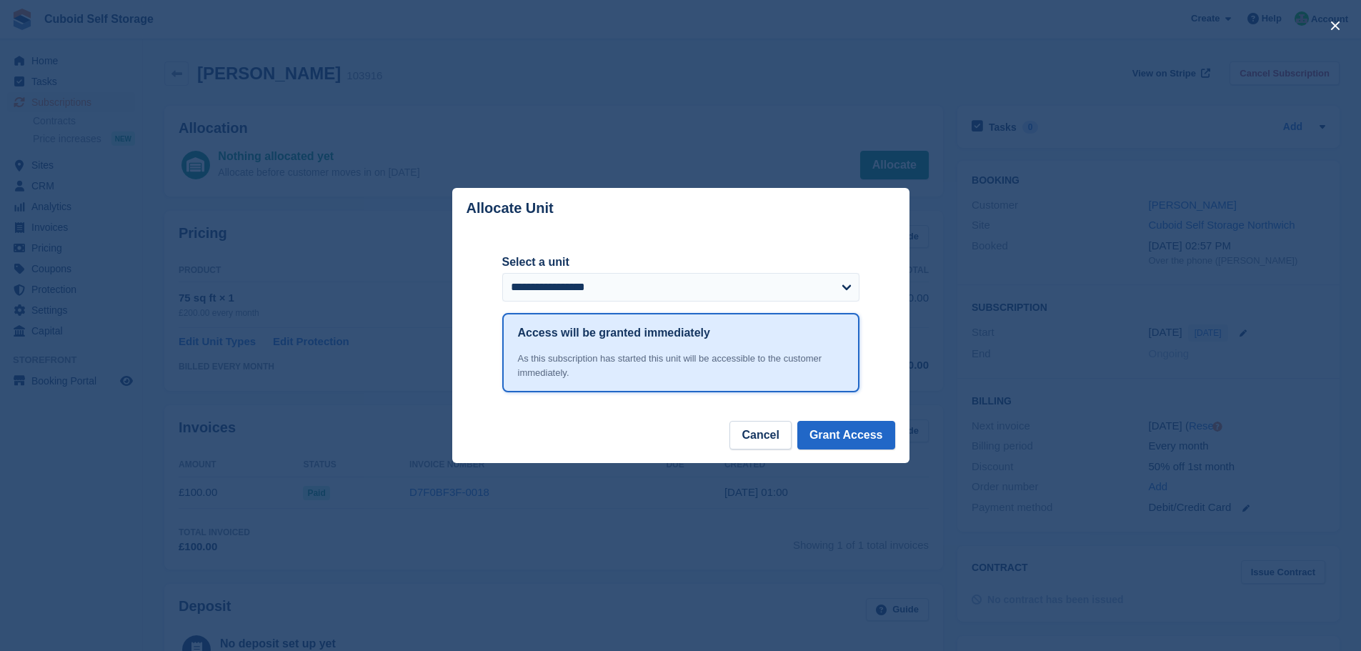
click at [866, 282] on div "**********" at bounding box center [680, 325] width 457 height 192
click at [853, 286] on select "**********" at bounding box center [680, 287] width 357 height 29
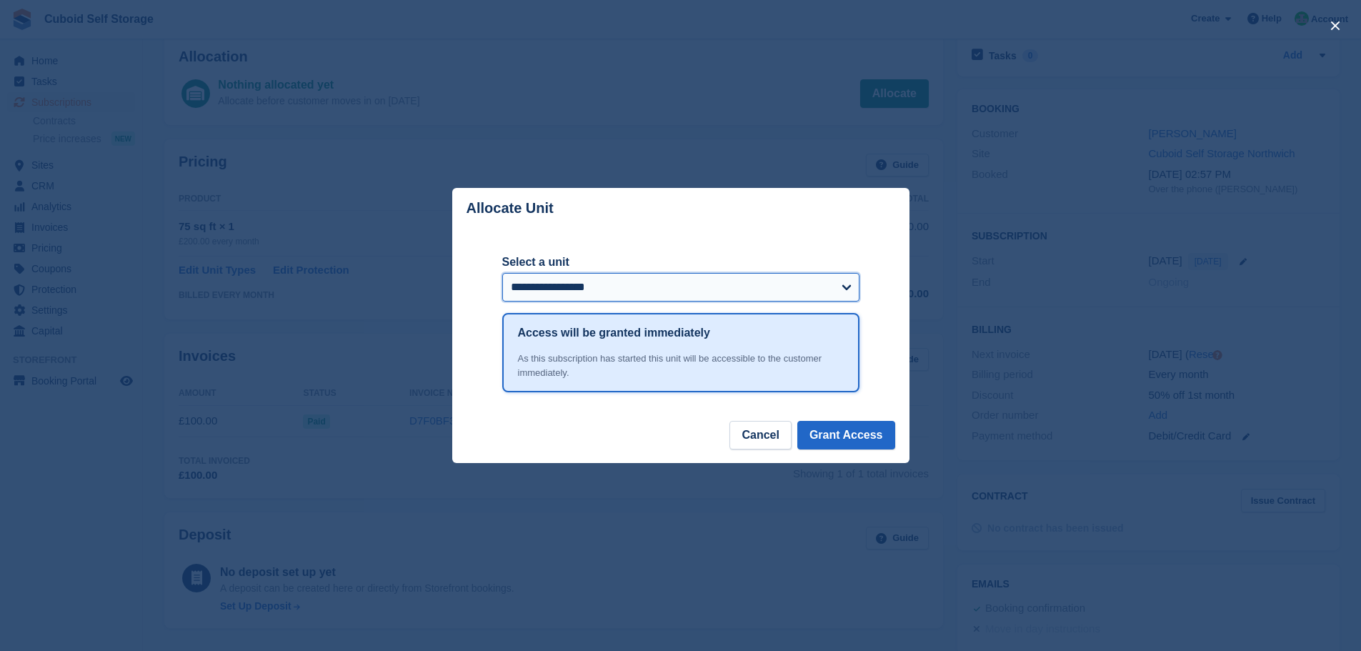
scroll to position [478, 0]
click at [852, 284] on select "**********" at bounding box center [680, 287] width 357 height 29
select select "******"
click at [502, 274] on select "**********" at bounding box center [680, 287] width 357 height 29
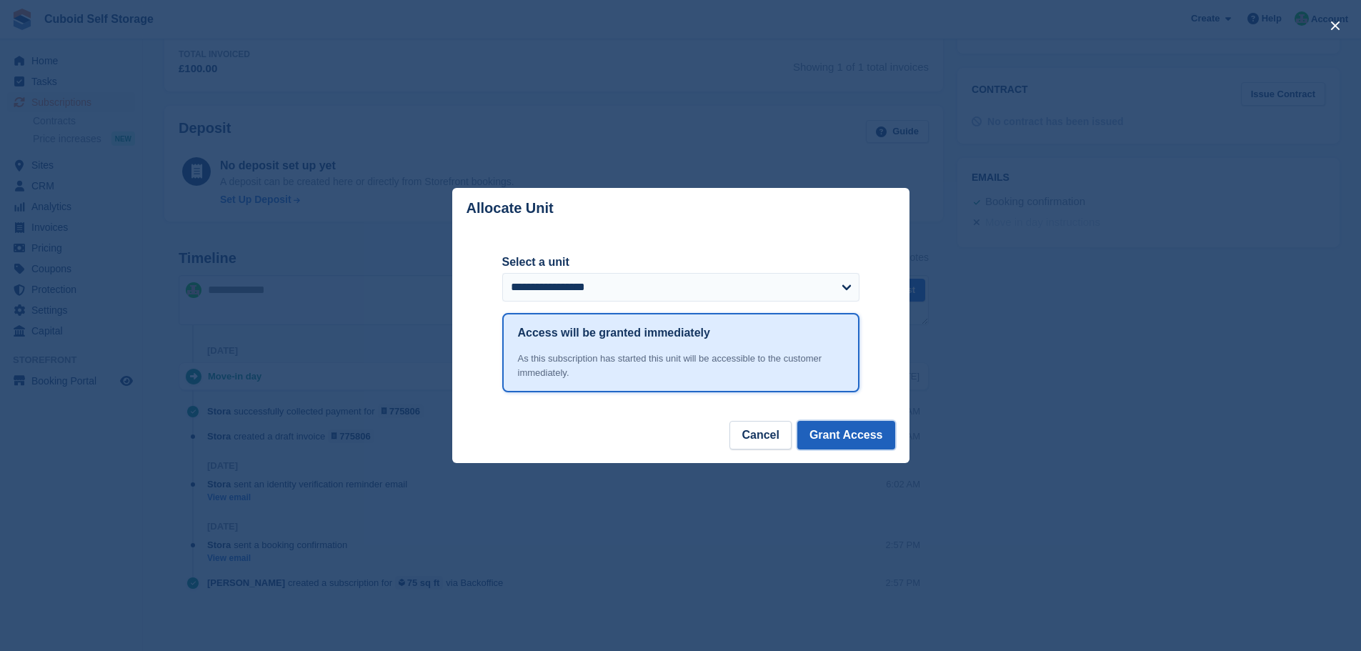
click at [857, 437] on button "Grant Access" at bounding box center [847, 435] width 98 height 29
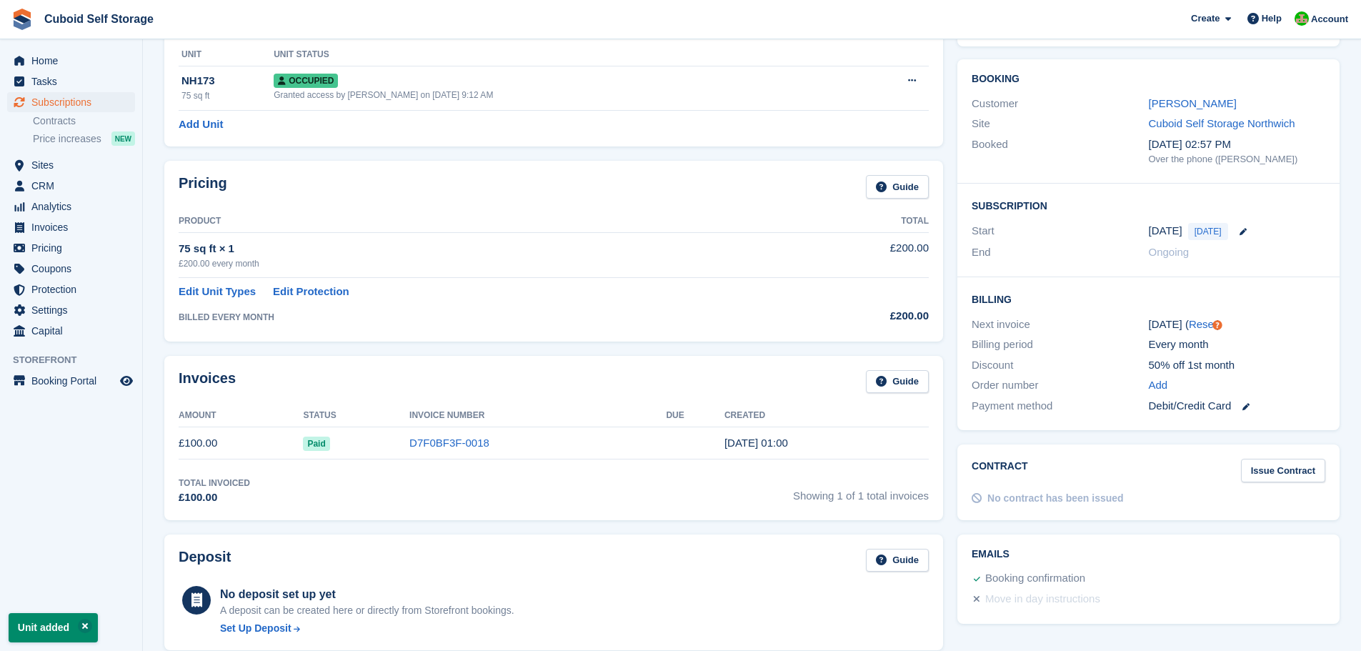
scroll to position [0, 0]
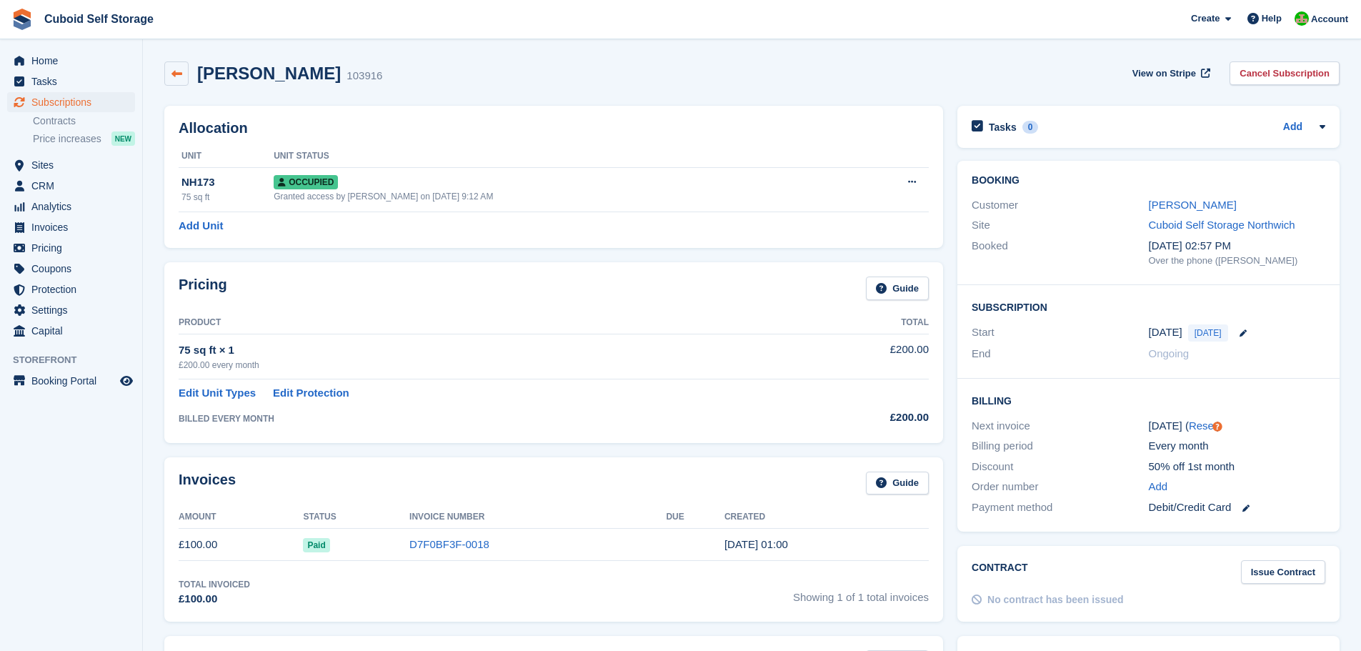
click at [179, 76] on icon at bounding box center [177, 74] width 11 height 11
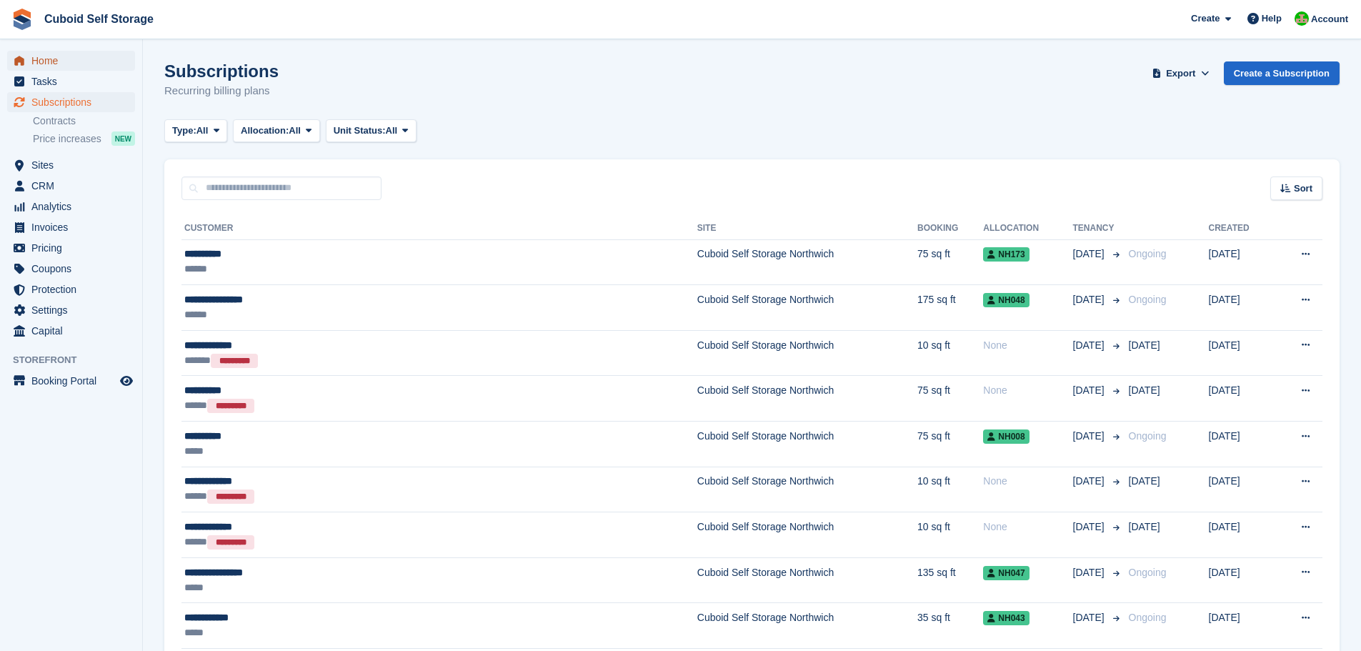
click at [43, 66] on span "Home" at bounding box center [74, 61] width 86 height 20
